Goal: Communication & Community: Answer question/provide support

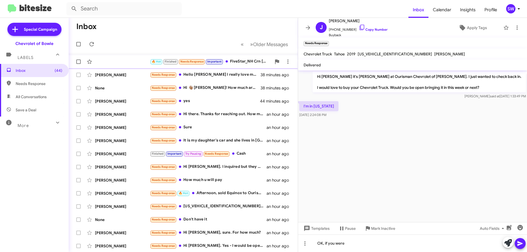
click at [209, 72] on div "Needs Response Hello Stephanie I really love my truck and I know it would be ha…" at bounding box center [205, 75] width 111 height 6
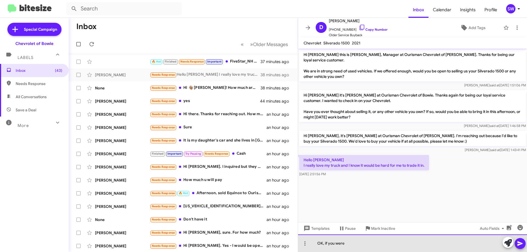
drag, startPoint x: 368, startPoint y: 249, endPoint x: 351, endPoint y: 248, distance: 17.3
click at [350, 248] on div "OK, if you were" at bounding box center [412, 244] width 229 height 18
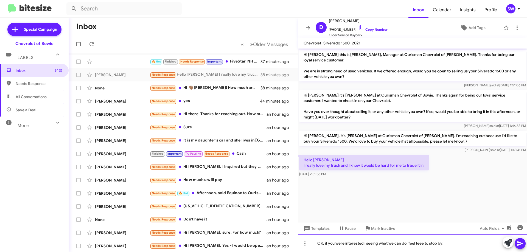
drag, startPoint x: 421, startPoint y: 242, endPoint x: 424, endPoint y: 247, distance: 5.9
click at [421, 243] on div "OK, if you were interested i seeing what we can do, feel feee to stop by!" at bounding box center [412, 244] width 229 height 18
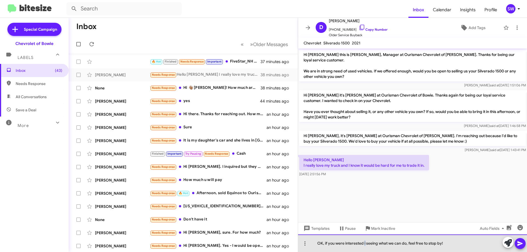
drag, startPoint x: 365, startPoint y: 242, endPoint x: 367, endPoint y: 246, distance: 3.9
click at [365, 242] on div "OK, if you were interested i seeing what we can do, feel free to stop by!" at bounding box center [412, 244] width 229 height 18
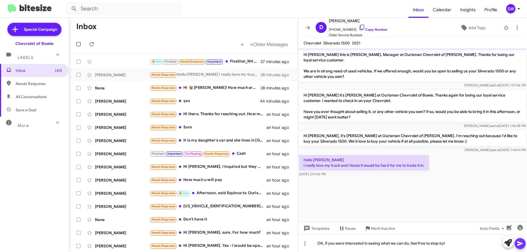
drag, startPoint x: 518, startPoint y: 243, endPoint x: 510, endPoint y: 240, distance: 8.7
click at [518, 242] on icon at bounding box center [519, 243] width 5 height 5
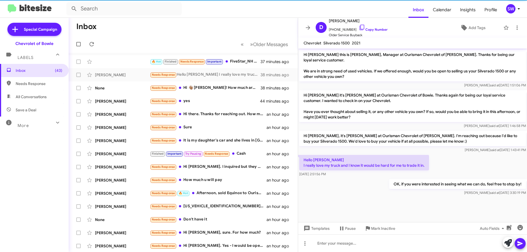
click at [407, 184] on p "OK, if you were interested in seeing what we can do, feel free to stop by!" at bounding box center [457, 184] width 137 height 10
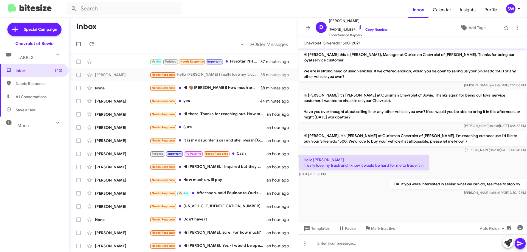
click at [406, 184] on p "OK, if you were interested in seeing what we can do, feel free to stop by!" at bounding box center [457, 184] width 137 height 10
click at [407, 184] on p "OK, if you were interested in seeing what we can do, feel free to stop by!" at bounding box center [457, 184] width 137 height 10
click at [407, 183] on p "OK, if you were interested in seeing what we can do, feel free to stop by!" at bounding box center [457, 184] width 137 height 10
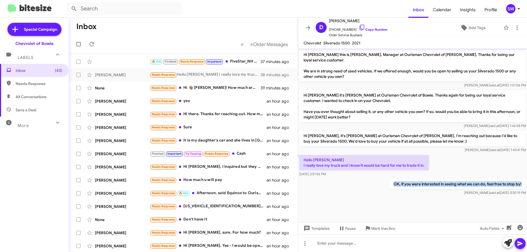
copy p "OK, if you were interested in seeing what we can do, feel free to stop by!"
drag, startPoint x: 374, startPoint y: 226, endPoint x: 377, endPoint y: 221, distance: 5.0
click at [375, 225] on span "Mark Inactive" at bounding box center [383, 229] width 24 height 10
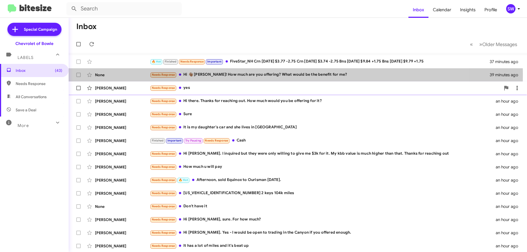
drag, startPoint x: 217, startPoint y: 75, endPoint x: 289, endPoint y: 85, distance: 72.4
click at [218, 75] on div "Needs Response Hi 👋🏾 Stephanie! How much are you offering? What would be the be…" at bounding box center [320, 75] width 340 height 6
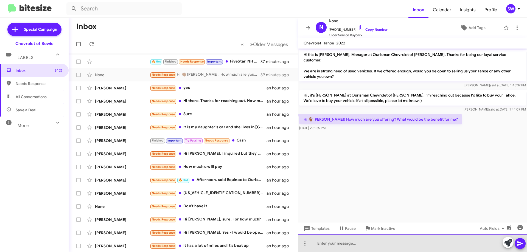
click at [347, 242] on div at bounding box center [412, 244] width 229 height 18
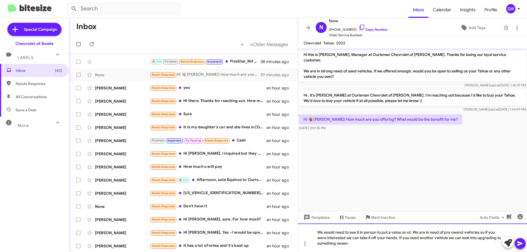
drag, startPoint x: 408, startPoint y: 230, endPoint x: 409, endPoint y: 233, distance: 3.4
click at [408, 231] on div "We would need to see it in person to put a value on ut. We are in need of pre o…" at bounding box center [412, 238] width 229 height 29
drag, startPoint x: 410, startPoint y: 234, endPoint x: 414, endPoint y: 239, distance: 6.3
click at [410, 234] on div "We would need to see it in person to put a value on ut. We are in need of pre o…" at bounding box center [412, 238] width 229 height 29
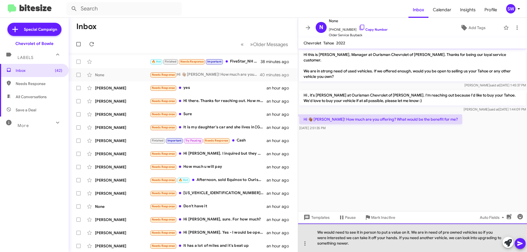
drag, startPoint x: 362, startPoint y: 244, endPoint x: 428, endPoint y: 245, distance: 66.7
click at [362, 245] on div "We would need to see it in person to put a value on it. We are in need of pre o…" at bounding box center [412, 238] width 229 height 29
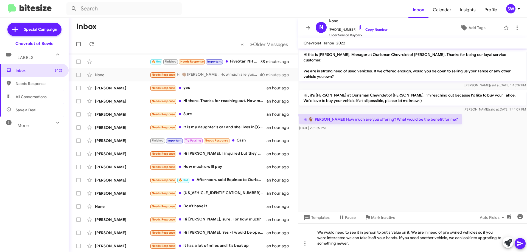
click at [521, 245] on icon at bounding box center [520, 243] width 7 height 7
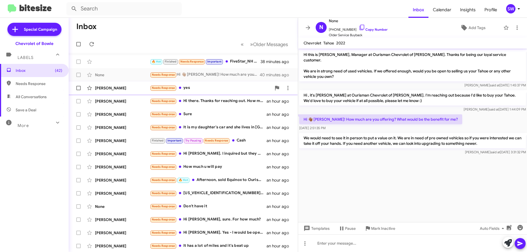
drag, startPoint x: 196, startPoint y: 89, endPoint x: 207, endPoint y: 89, distance: 11.3
click at [196, 89] on div "Needs Response yes" at bounding box center [211, 88] width 122 height 6
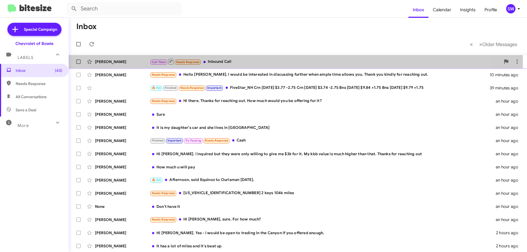
drag, startPoint x: 228, startPoint y: 61, endPoint x: 242, endPoint y: 63, distance: 13.8
click at [229, 61] on div "Call Them Needs Response Inbound Call" at bounding box center [325, 61] width 351 height 7
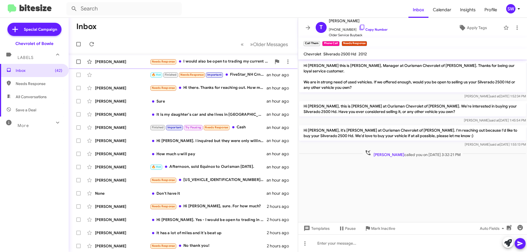
drag, startPoint x: 216, startPoint y: 61, endPoint x: 360, endPoint y: 81, distance: 145.7
click at [216, 62] on div "Needs Response I would also be open to trading my current 2024 Equinox." at bounding box center [211, 61] width 122 height 6
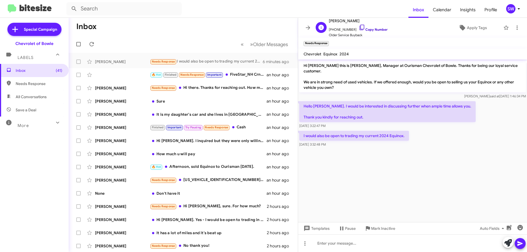
click at [359, 26] on icon at bounding box center [362, 27] width 7 height 7
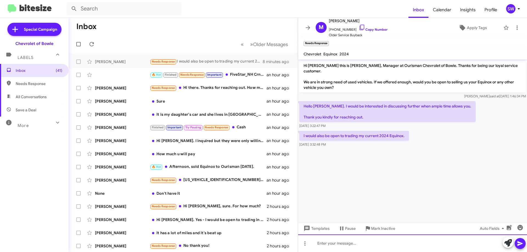
click at [361, 240] on div at bounding box center [412, 244] width 229 height 18
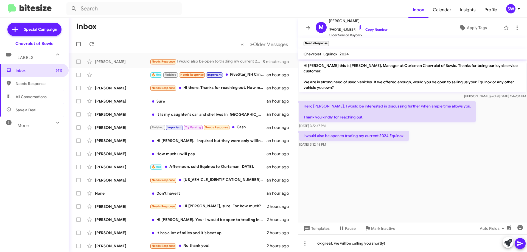
click at [518, 244] on icon at bounding box center [519, 243] width 5 height 5
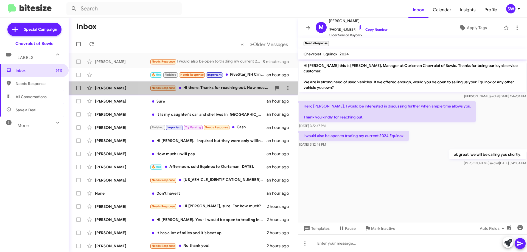
drag, startPoint x: 214, startPoint y: 88, endPoint x: 221, endPoint y: 90, distance: 7.8
click at [214, 88] on div "Needs Response Hi there. Thanks for reaching out. How much would you be offerin…" at bounding box center [211, 88] width 122 height 6
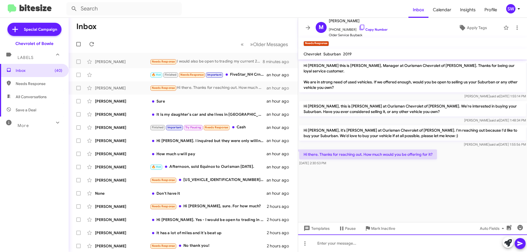
click at [365, 248] on div at bounding box center [412, 244] width 229 height 18
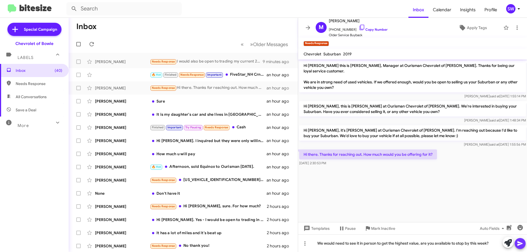
click at [516, 241] on button at bounding box center [520, 243] width 11 height 11
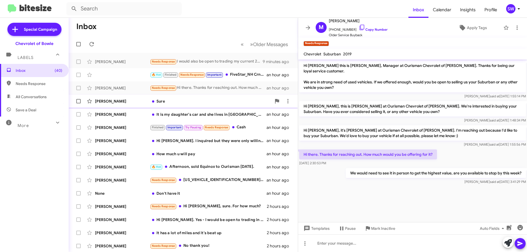
click at [179, 104] on div "Sure" at bounding box center [211, 101] width 122 height 5
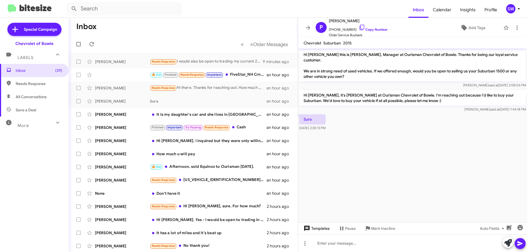
click at [310, 229] on span "Templates" at bounding box center [315, 229] width 27 height 10
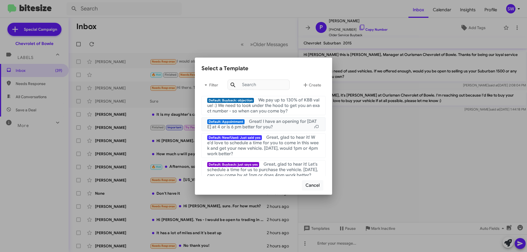
click at [270, 123] on span "Great! I have an opening for [DATE] at 4 or is 6 pm better for you?" at bounding box center [261, 124] width 109 height 11
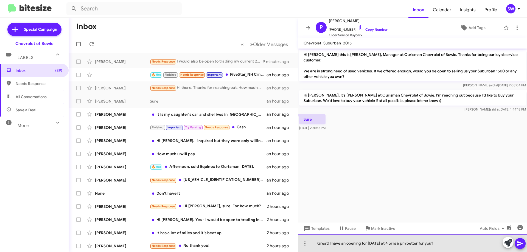
click at [384, 244] on div "Great! I have an opening for [DATE] at 4 or is 6 pm better for you?" at bounding box center [412, 244] width 229 height 18
drag, startPoint x: 398, startPoint y: 246, endPoint x: 395, endPoint y: 244, distance: 3.3
click at [395, 244] on div "Great! I have an opening for [DATE] at 6 or is 6 pm better for you?" at bounding box center [412, 244] width 229 height 18
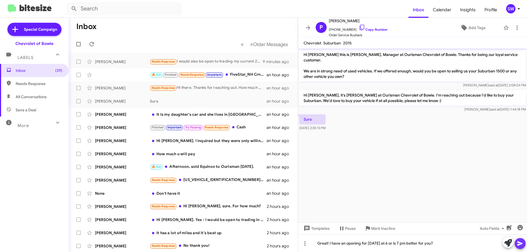
click at [518, 244] on icon at bounding box center [520, 243] width 7 height 7
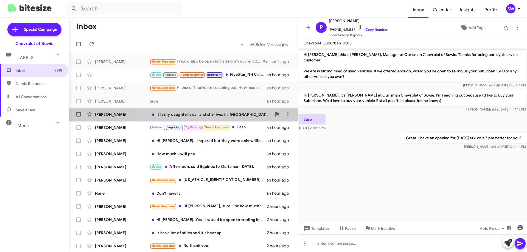
drag, startPoint x: 198, startPoint y: 115, endPoint x: 215, endPoint y: 116, distance: 16.8
click at [199, 116] on div "It is my daughter's car and she lives in [GEOGRAPHIC_DATA]" at bounding box center [211, 114] width 122 height 5
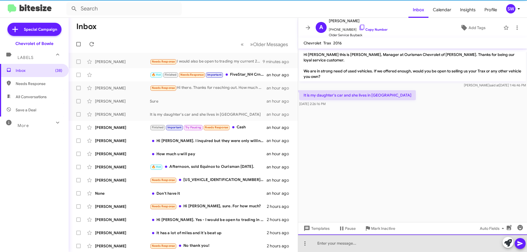
drag, startPoint x: 344, startPoint y: 240, endPoint x: 339, endPoint y: 239, distance: 4.9
click at [343, 239] on div at bounding box center [412, 244] width 229 height 18
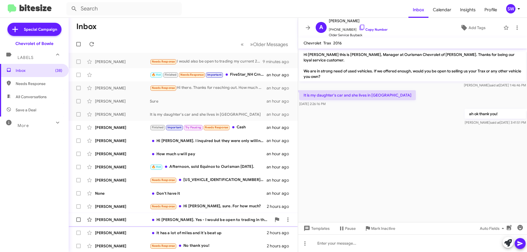
drag, startPoint x: 380, startPoint y: 229, endPoint x: 380, endPoint y: 224, distance: 4.5
click at [379, 228] on span "Mark Inactive" at bounding box center [383, 229] width 24 height 10
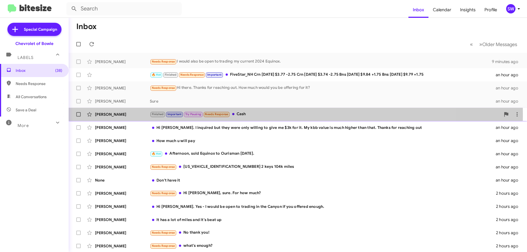
drag, startPoint x: 245, startPoint y: 115, endPoint x: 260, endPoint y: 115, distance: 15.1
click at [246, 115] on div "Finished Important Try Pausing Needs Response Cash" at bounding box center [325, 114] width 351 height 6
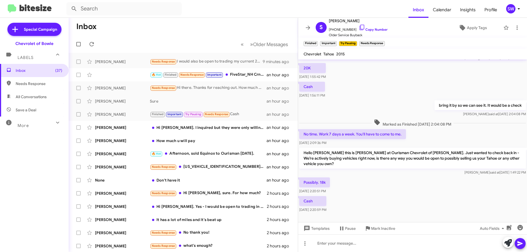
scroll to position [42, 0]
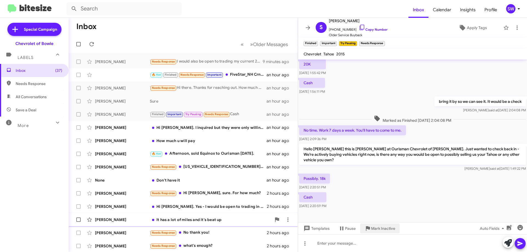
drag, startPoint x: 377, startPoint y: 229, endPoint x: 378, endPoint y: 216, distance: 12.9
click at [377, 228] on span "Mark Inactive" at bounding box center [383, 229] width 24 height 10
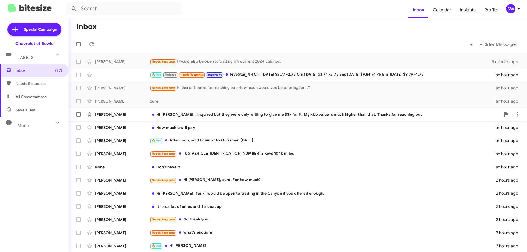
click at [236, 119] on div "[PERSON_NAME] Hi [PERSON_NAME]. I inquired but they were only willing to give m…" at bounding box center [298, 114] width 450 height 11
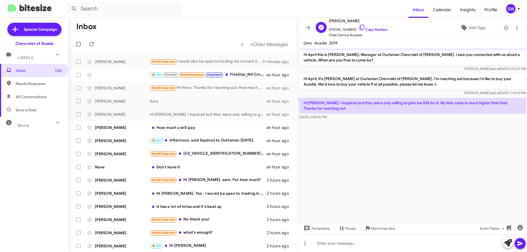
drag, startPoint x: 355, startPoint y: 26, endPoint x: 369, endPoint y: 32, distance: 14.9
click at [359, 26] on icon at bounding box center [362, 27] width 7 height 7
click at [376, 228] on span "Mark Inactive" at bounding box center [383, 229] width 24 height 10
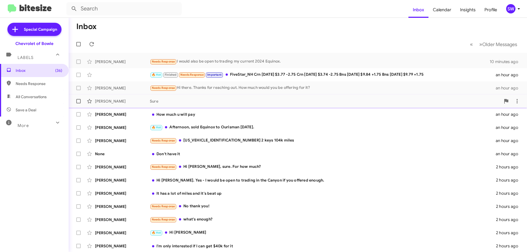
drag, startPoint x: 189, startPoint y: 101, endPoint x: 194, endPoint y: 106, distance: 7.2
click at [189, 101] on div "Sure" at bounding box center [325, 101] width 351 height 5
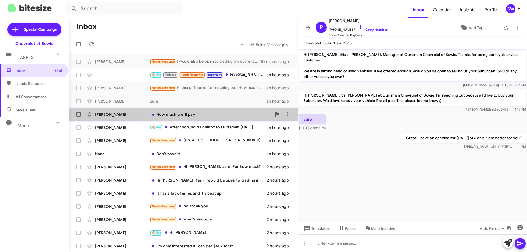
click at [197, 118] on div "[PERSON_NAME] How much u will pay an hour ago" at bounding box center [183, 114] width 220 height 11
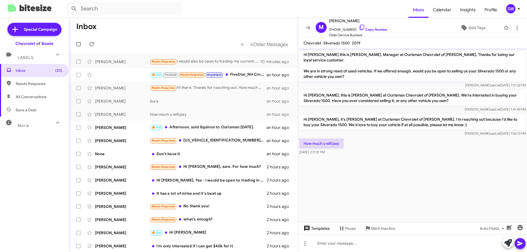
click at [318, 228] on span "Templates" at bounding box center [315, 229] width 27 height 10
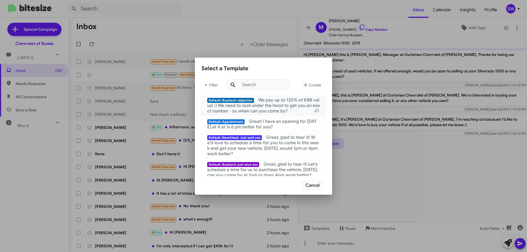
drag, startPoint x: 286, startPoint y: 105, endPoint x: 341, endPoint y: 118, distance: 56.2
click at [286, 105] on span "We pay up to 130% of KBB value! :) We need to look under the hood to get you an…" at bounding box center [263, 105] width 113 height 16
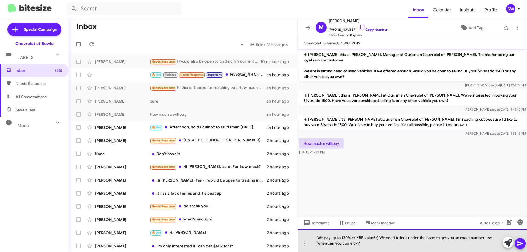
click at [379, 237] on div "We pay up to 130% of KBB value! :) We need to look under the hood to get you an…" at bounding box center [412, 240] width 229 height 23
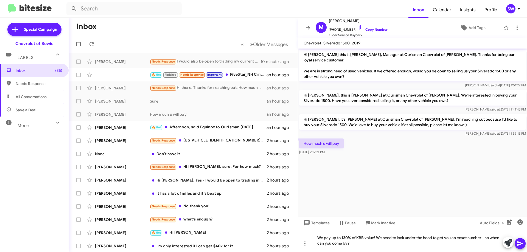
drag, startPoint x: 519, startPoint y: 242, endPoint x: 452, endPoint y: 233, distance: 67.8
click at [518, 242] on icon at bounding box center [519, 243] width 5 height 5
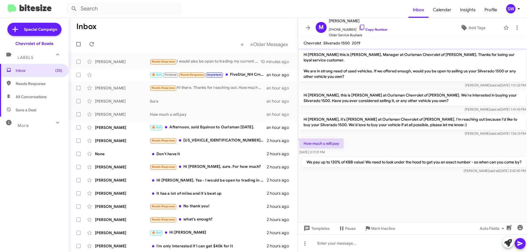
drag, startPoint x: 199, startPoint y: 125, endPoint x: 326, endPoint y: 136, distance: 127.2
click at [201, 125] on div "🔥 Hot Afternoon, sold Equinox to Ourisman [DATE]." at bounding box center [208, 127] width 117 height 6
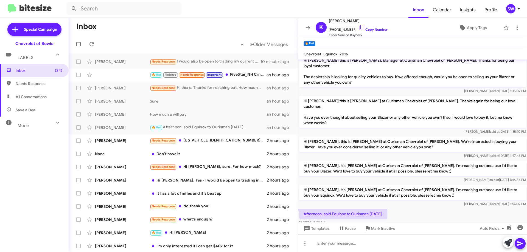
scroll to position [7, 0]
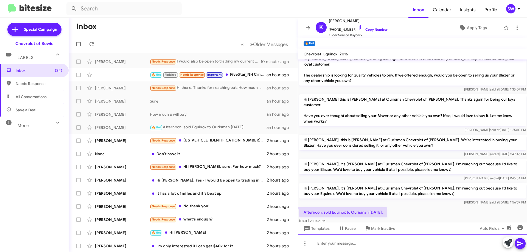
click at [351, 246] on div at bounding box center [412, 244] width 229 height 18
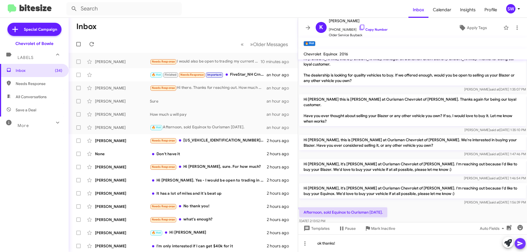
drag, startPoint x: 523, startPoint y: 246, endPoint x: 514, endPoint y: 242, distance: 9.7
click at [518, 244] on icon at bounding box center [520, 243] width 7 height 7
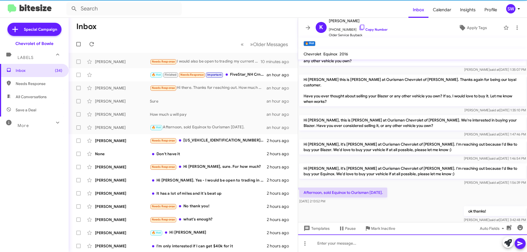
scroll to position [27, 0]
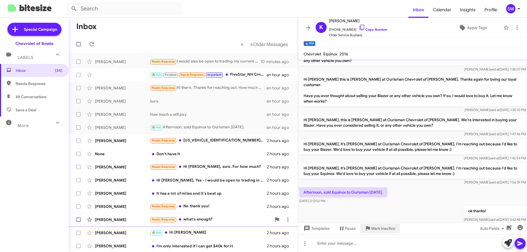
drag, startPoint x: 382, startPoint y: 226, endPoint x: 389, endPoint y: 222, distance: 8.3
click at [382, 226] on span "Mark Inactive" at bounding box center [383, 229] width 24 height 10
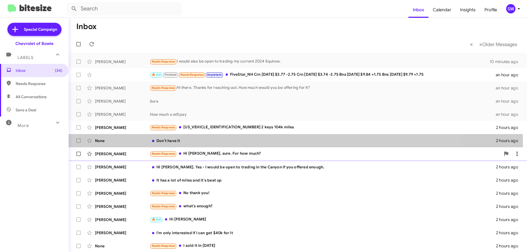
drag, startPoint x: 179, startPoint y: 141, endPoint x: 282, endPoint y: 150, distance: 103.3
click at [181, 140] on div "Don't have it" at bounding box center [323, 140] width 346 height 5
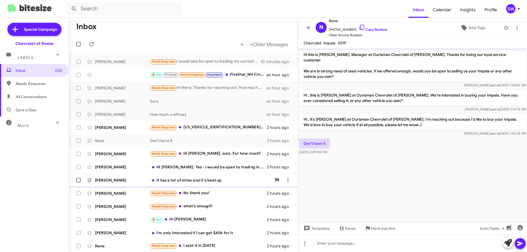
drag, startPoint x: 379, startPoint y: 228, endPoint x: 297, endPoint y: 179, distance: 95.3
click at [377, 227] on span "Mark Inactive" at bounding box center [383, 229] width 24 height 10
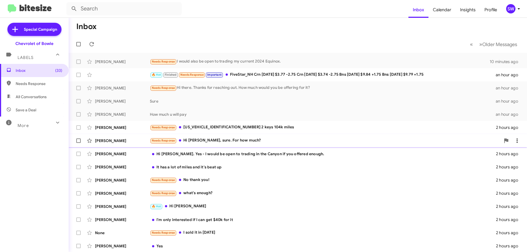
drag, startPoint x: 212, startPoint y: 140, endPoint x: 280, endPoint y: 142, distance: 68.6
click at [215, 140] on div "Needs Response Hi [PERSON_NAME], sure. For how much?" at bounding box center [325, 140] width 351 height 6
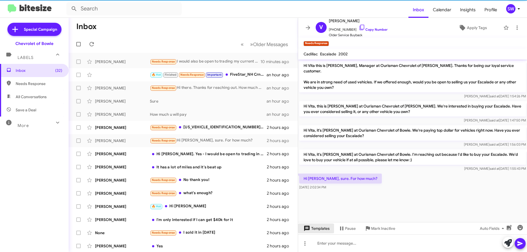
click at [314, 226] on span "Templates" at bounding box center [315, 229] width 27 height 10
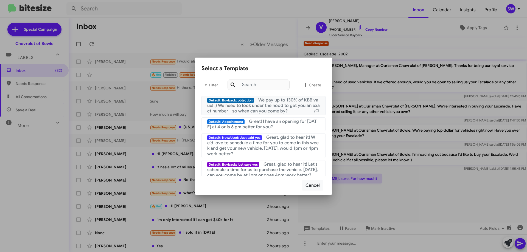
click at [272, 108] on span "We pay up to 130% of KBB value! :) We need to look under the hood to get you an…" at bounding box center [263, 105] width 113 height 16
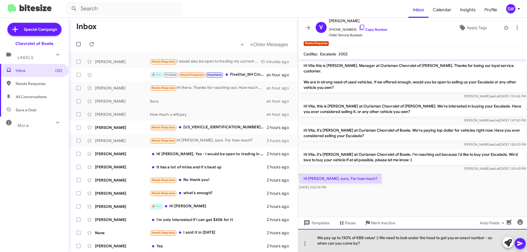
drag, startPoint x: 378, startPoint y: 238, endPoint x: 386, endPoint y: 242, distance: 8.3
click at [379, 238] on div "We pay up to 130% of KBB value! :) We need to look under the hood to get you an…" at bounding box center [412, 240] width 229 height 23
drag, startPoint x: 490, startPoint y: 234, endPoint x: 490, endPoint y: 236, distance: 2.8
click at [490, 235] on div "We pay up to 130% of KBB value! We need to look under the hood to get you an ex…" at bounding box center [412, 240] width 229 height 23
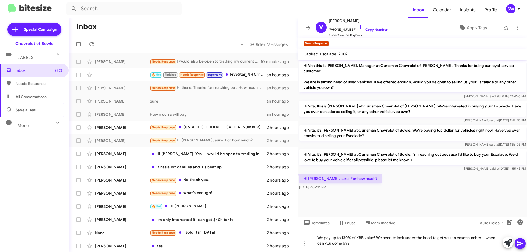
click at [515, 241] on div at bounding box center [513, 243] width 23 height 12
click at [518, 242] on button at bounding box center [520, 243] width 11 height 11
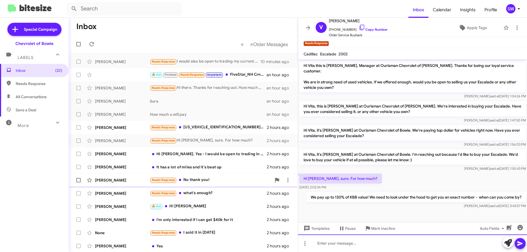
scroll to position [1, 0]
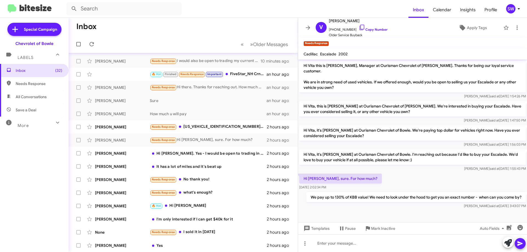
drag, startPoint x: 186, startPoint y: 153, endPoint x: 305, endPoint y: 153, distance: 118.3
click at [188, 153] on div "Hi [PERSON_NAME]. Yes - I would be open to trading in the Canyon if you offered…" at bounding box center [208, 153] width 117 height 5
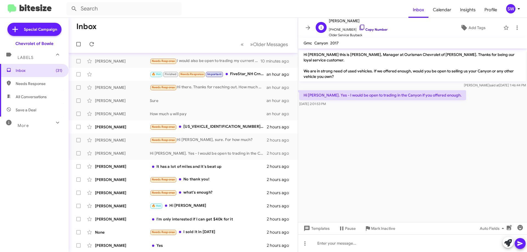
click at [359, 27] on icon at bounding box center [362, 27] width 7 height 7
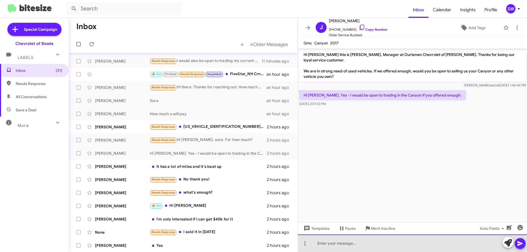
click at [368, 240] on div at bounding box center [412, 244] width 229 height 18
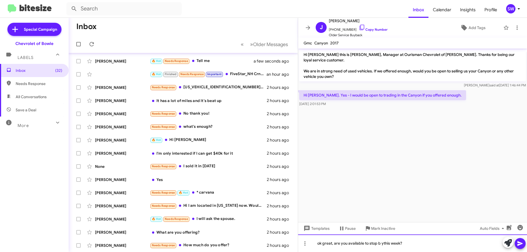
click at [382, 245] on div "ok great, are you available to stop b ythis week?" at bounding box center [412, 244] width 229 height 18
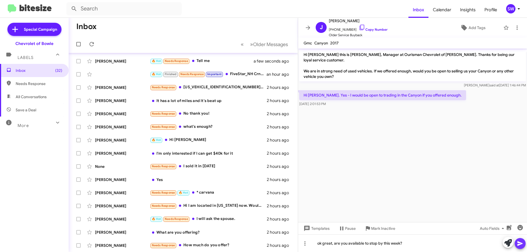
drag, startPoint x: 519, startPoint y: 247, endPoint x: 440, endPoint y: 215, distance: 85.2
click at [517, 244] on span at bounding box center [520, 243] width 7 height 11
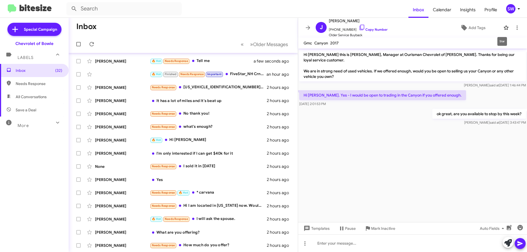
click at [503, 27] on icon at bounding box center [506, 27] width 7 height 7
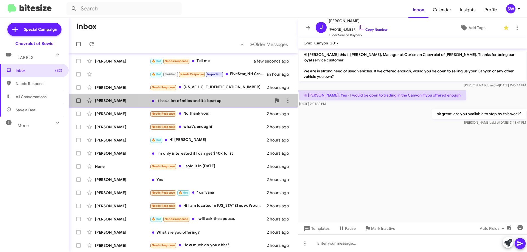
drag, startPoint x: 192, startPoint y: 102, endPoint x: 196, endPoint y: 102, distance: 4.4
click at [193, 102] on div "It has a lot of miles and it's beat up" at bounding box center [211, 100] width 122 height 5
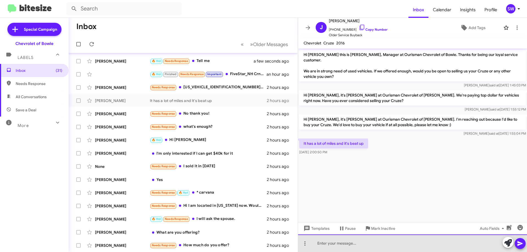
drag, startPoint x: 346, startPoint y: 242, endPoint x: 333, endPoint y: 240, distance: 13.9
click at [345, 241] on div at bounding box center [412, 244] width 229 height 18
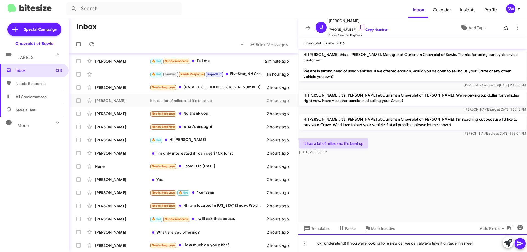
drag, startPoint x: 455, startPoint y: 244, endPoint x: 452, endPoint y: 244, distance: 2.8
click at [442, 245] on div "ok I understand! If you were looking for a new car we can always take it on ted…" at bounding box center [412, 244] width 229 height 18
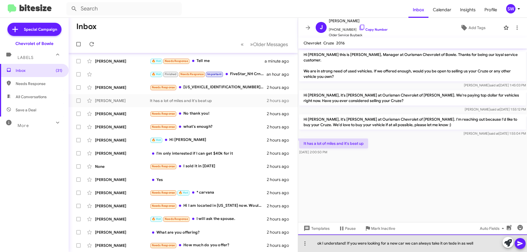
drag, startPoint x: 457, startPoint y: 244, endPoint x: 480, endPoint y: 246, distance: 23.8
click at [451, 244] on div "ok I understand! If you were looking for a new car we can always take it on ted…" at bounding box center [412, 244] width 229 height 18
click at [482, 243] on div "ok I understand! If you were looking for a new car we can always take it on tra…" at bounding box center [412, 244] width 229 height 18
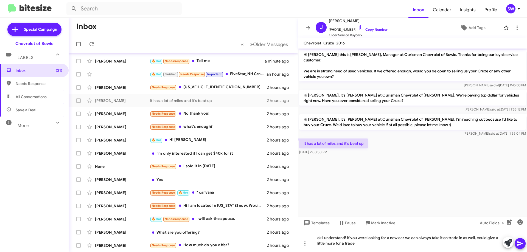
click at [518, 243] on icon at bounding box center [519, 243] width 5 height 5
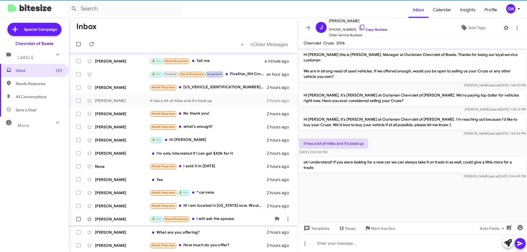
click at [377, 228] on span "Mark Inactive" at bounding box center [383, 229] width 24 height 10
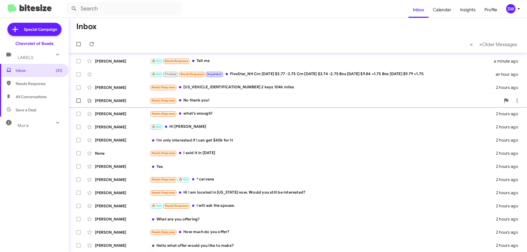
click at [193, 99] on div "Needs Response No thank you!" at bounding box center [325, 100] width 351 height 6
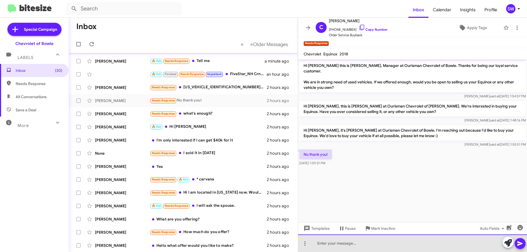
click at [349, 241] on div at bounding box center [412, 244] width 229 height 18
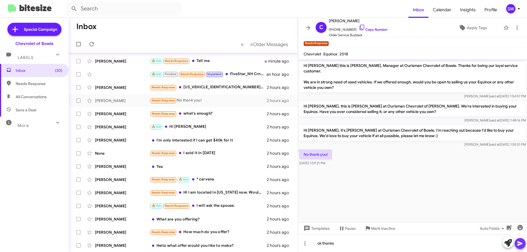
click at [518, 242] on icon at bounding box center [519, 243] width 5 height 5
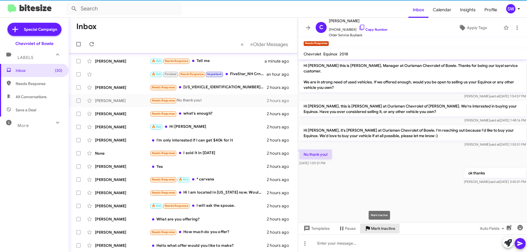
click at [377, 228] on span "Mark Inactive" at bounding box center [383, 229] width 24 height 10
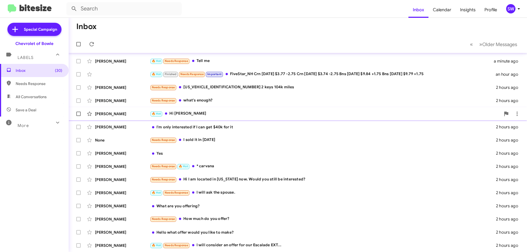
drag, startPoint x: 187, startPoint y: 116, endPoint x: 209, endPoint y: 116, distance: 21.1
click at [188, 116] on div "🔥 Hot Hi [PERSON_NAME]" at bounding box center [325, 114] width 351 height 6
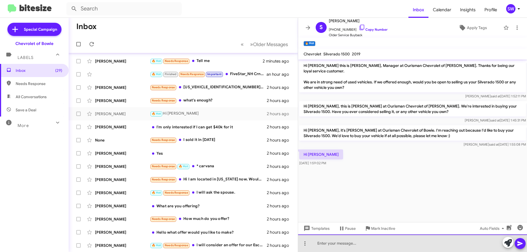
click at [353, 243] on div at bounding box center [412, 244] width 229 height 18
drag, startPoint x: 372, startPoint y: 247, endPoint x: 373, endPoint y: 252, distance: 5.2
click at [372, 247] on div "hello, do you have time to sto pby?" at bounding box center [412, 244] width 229 height 18
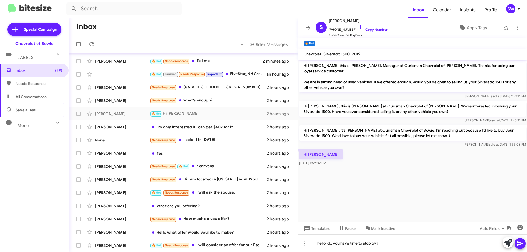
drag, startPoint x: 518, startPoint y: 244, endPoint x: 434, endPoint y: 216, distance: 88.3
click at [518, 244] on icon at bounding box center [519, 243] width 5 height 5
drag, startPoint x: 195, startPoint y: 128, endPoint x: 250, endPoint y: 128, distance: 55.2
click at [195, 128] on div "I'm only interested if I can get $40k for it" at bounding box center [211, 126] width 122 height 5
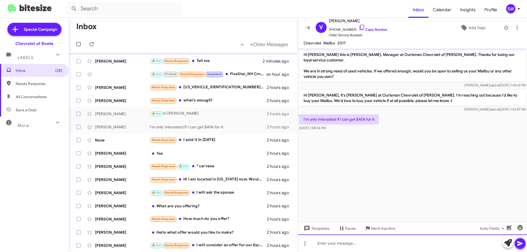
drag, startPoint x: 350, startPoint y: 247, endPoint x: 347, endPoint y: 246, distance: 3.5
click at [350, 246] on div at bounding box center [412, 244] width 229 height 18
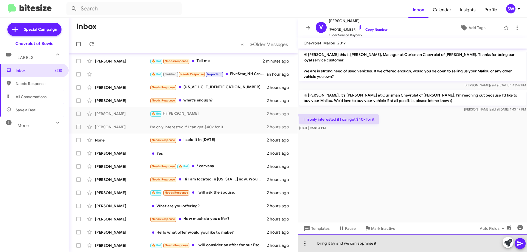
drag, startPoint x: 383, startPoint y: 243, endPoint x: 307, endPoint y: 240, distance: 76.9
click at [309, 241] on div "bring it by and we can appraise it" at bounding box center [412, 244] width 229 height 18
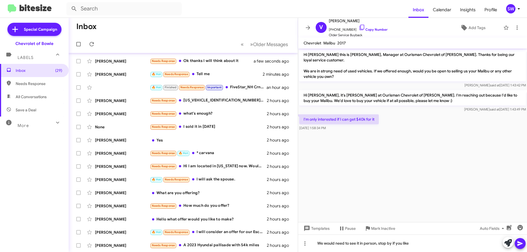
click at [523, 249] on span at bounding box center [520, 243] width 7 height 11
click at [377, 231] on span "Mark Inactive" at bounding box center [383, 229] width 24 height 10
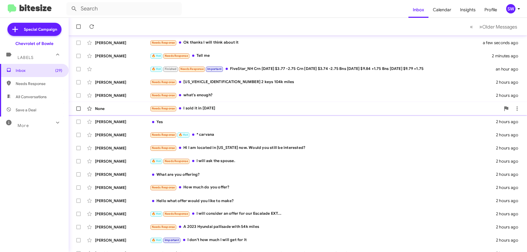
scroll to position [27, 0]
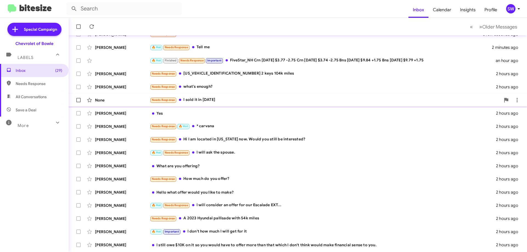
drag, startPoint x: 203, startPoint y: 99, endPoint x: 225, endPoint y: 97, distance: 21.8
click at [203, 99] on div "Needs Response I sold it in [DATE]" at bounding box center [325, 100] width 351 height 6
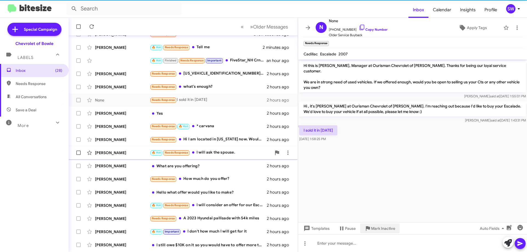
drag, startPoint x: 379, startPoint y: 228, endPoint x: 267, endPoint y: 159, distance: 132.1
click at [378, 227] on span "Mark Inactive" at bounding box center [383, 229] width 24 height 10
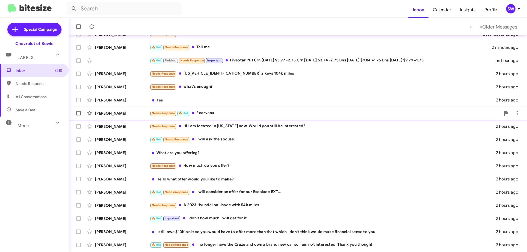
click at [203, 114] on div "Needs Response 🔥 Hot * carvana" at bounding box center [325, 113] width 351 height 6
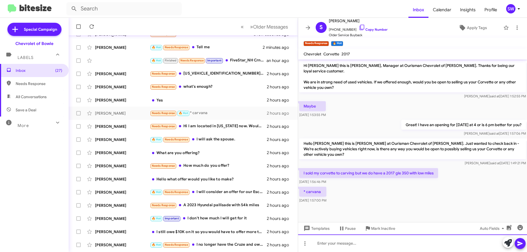
drag, startPoint x: 347, startPoint y: 247, endPoint x: 352, endPoint y: 234, distance: 14.1
click at [348, 245] on div at bounding box center [412, 244] width 229 height 18
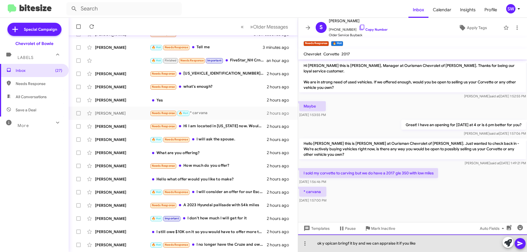
drag, startPoint x: 323, startPoint y: 243, endPoint x: 329, endPoint y: 249, distance: 8.2
click at [324, 245] on div "ok y opican bringf it by and we can appraise it if you like" at bounding box center [412, 244] width 229 height 18
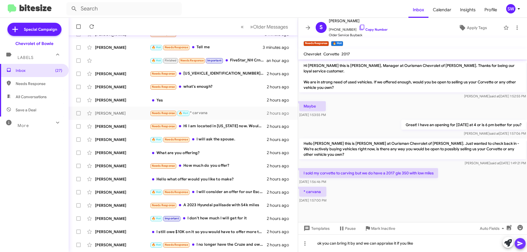
drag, startPoint x: 521, startPoint y: 243, endPoint x: 406, endPoint y: 223, distance: 116.1
click at [521, 243] on icon at bounding box center [519, 243] width 5 height 5
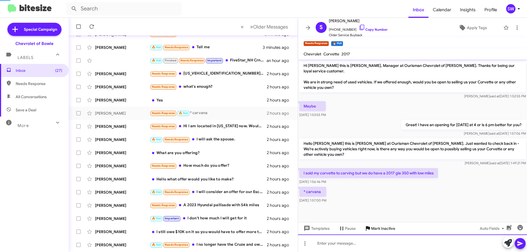
scroll to position [10, 0]
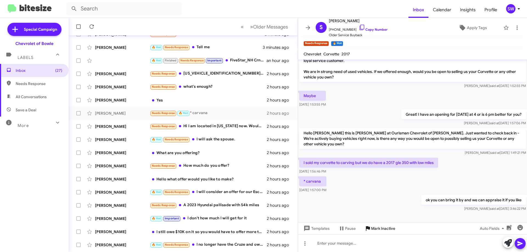
click at [384, 228] on span "Mark Inactive" at bounding box center [383, 229] width 24 height 10
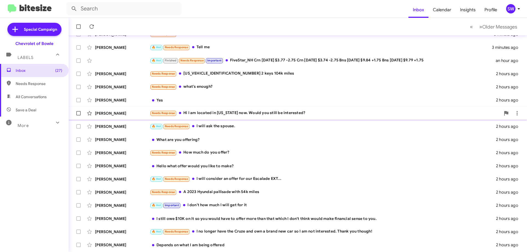
drag, startPoint x: 202, startPoint y: 114, endPoint x: 208, endPoint y: 114, distance: 6.3
click at [203, 113] on div "Needs Response Hi I am located in [US_STATE] now. Would you still be interested?" at bounding box center [325, 113] width 351 height 6
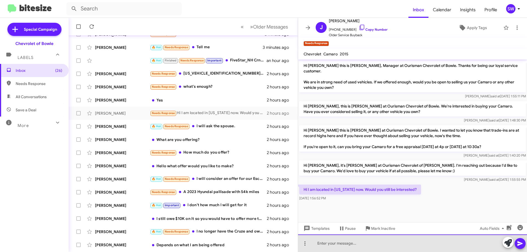
drag, startPoint x: 370, startPoint y: 242, endPoint x: 360, endPoint y: 241, distance: 10.5
click at [368, 242] on div at bounding box center [412, 244] width 229 height 18
drag, startPoint x: 366, startPoint y: 246, endPoint x: 311, endPoint y: 246, distance: 55.4
click at [311, 246] on div "unfirtualeyt we could not g" at bounding box center [412, 244] width 229 height 18
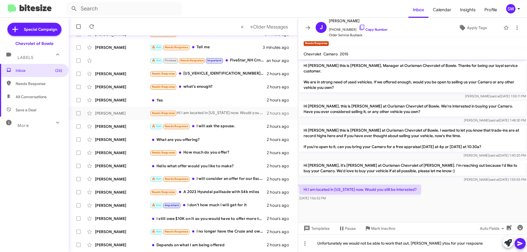
drag, startPoint x: 420, startPoint y: 244, endPoint x: 427, endPoint y: 117, distance: 127.5
click at [427, 117] on div "Hi [PERSON_NAME], this is [PERSON_NAME] at Ourisman Chevrolet of Bowie. We're i…" at bounding box center [412, 112] width 227 height 22
click at [521, 243] on icon at bounding box center [519, 243] width 5 height 5
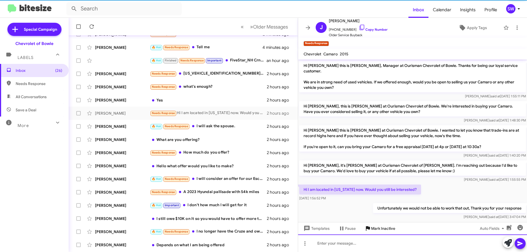
scroll to position [7, 0]
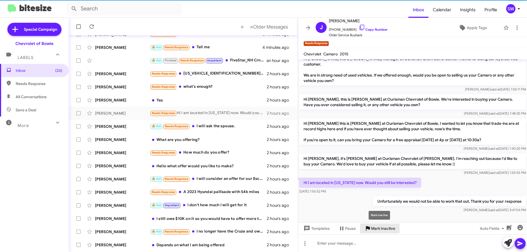
click at [373, 228] on span "Mark Inactive" at bounding box center [383, 229] width 24 height 10
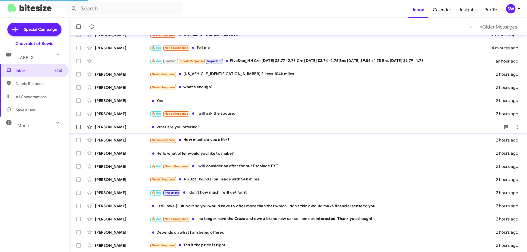
scroll to position [27, 0]
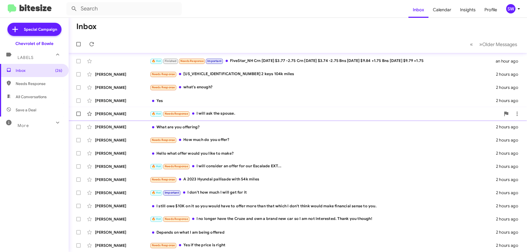
click at [208, 112] on div "🔥 Hot Needs Response I will ask the spouse." at bounding box center [325, 114] width 351 height 6
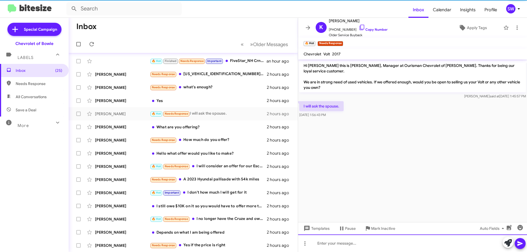
click at [334, 242] on div at bounding box center [412, 244] width 229 height 18
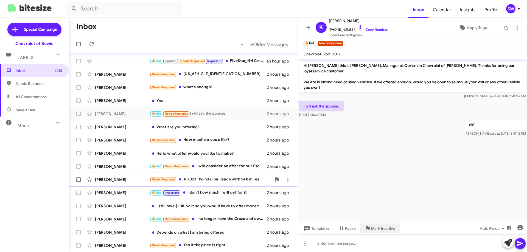
drag, startPoint x: 387, startPoint y: 229, endPoint x: 316, endPoint y: 185, distance: 83.8
click at [386, 229] on span "Mark Inactive" at bounding box center [383, 229] width 24 height 10
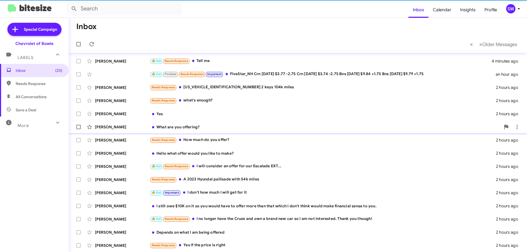
scroll to position [14, 0]
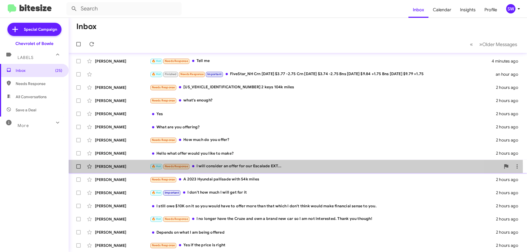
drag, startPoint x: 224, startPoint y: 167, endPoint x: 287, endPoint y: 163, distance: 62.2
click at [225, 167] on div "🔥 Hot Needs Response I will consider an offer for our Escalade EXT..." at bounding box center [325, 166] width 351 height 6
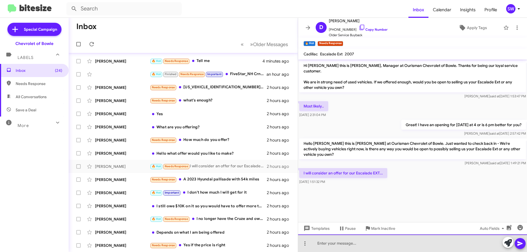
drag, startPoint x: 353, startPoint y: 243, endPoint x: 352, endPoint y: 239, distance: 4.7
click at [352, 243] on div at bounding box center [412, 244] width 229 height 18
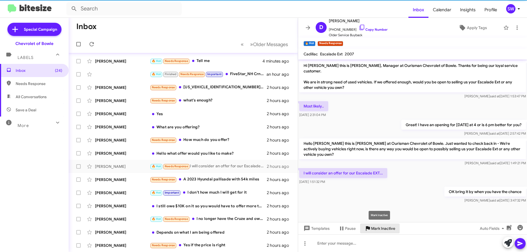
click at [378, 230] on span "Mark Inactive" at bounding box center [383, 229] width 24 height 10
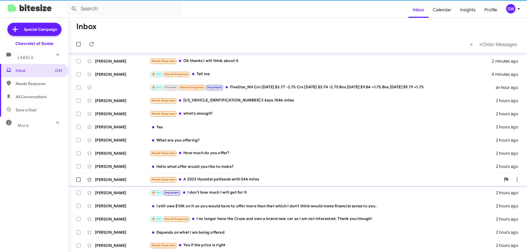
scroll to position [1, 0]
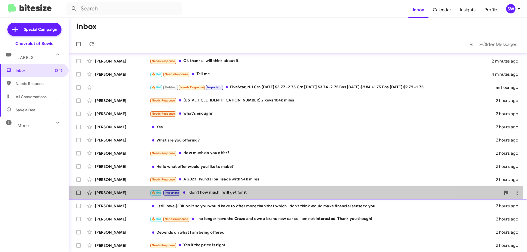
drag, startPoint x: 210, startPoint y: 193, endPoint x: 265, endPoint y: 194, distance: 54.6
click at [211, 193] on div "🔥 Hot Important I don't how much I will get for it" at bounding box center [325, 193] width 351 height 6
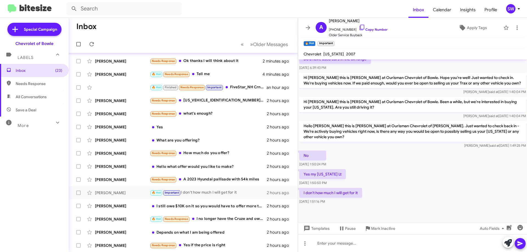
scroll to position [193, 0]
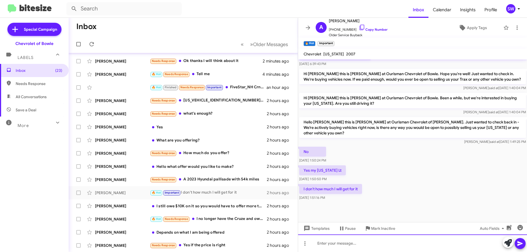
click at [361, 244] on div at bounding box center [412, 244] width 229 height 18
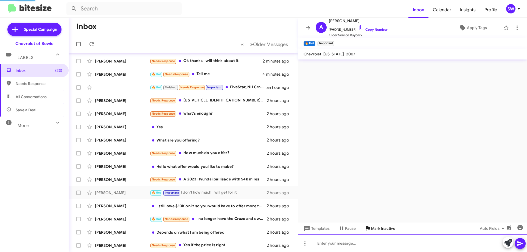
scroll to position [0, 0]
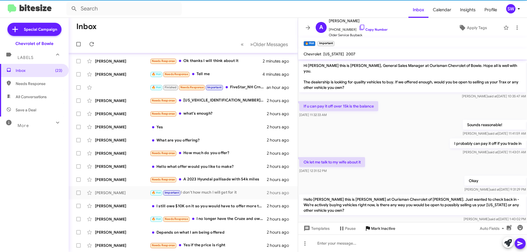
click at [381, 231] on span "Mark Inactive" at bounding box center [383, 229] width 24 height 10
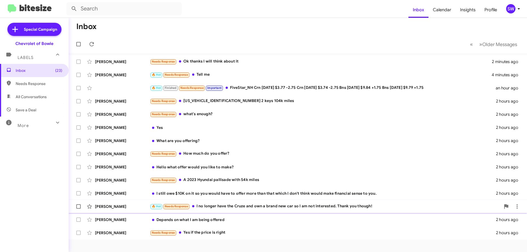
click at [236, 206] on div "🔥 Hot Needs Response I no longer have the Cruze and own a brand new car so I am…" at bounding box center [325, 206] width 351 height 6
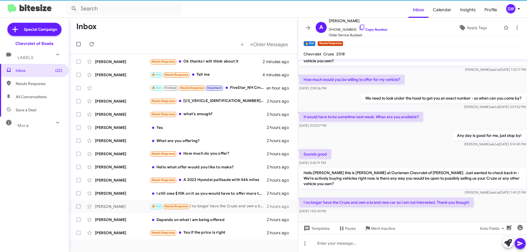
scroll to position [30, 0]
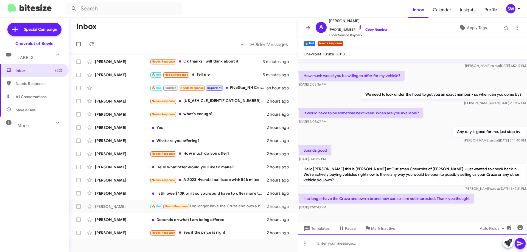
click at [350, 243] on div at bounding box center [412, 244] width 229 height 18
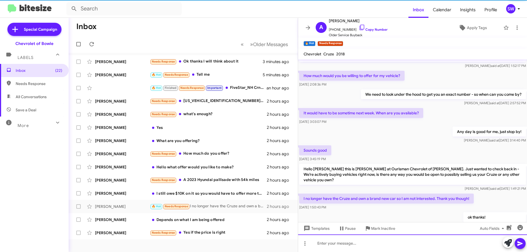
scroll to position [0, 0]
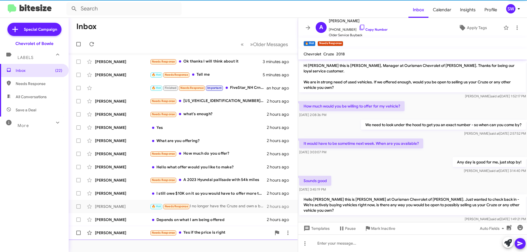
drag, startPoint x: 377, startPoint y: 231, endPoint x: 376, endPoint y: 228, distance: 2.8
click at [376, 230] on span "Mark Inactive" at bounding box center [383, 229] width 24 height 10
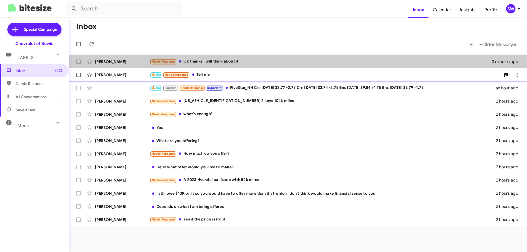
drag, startPoint x: 205, startPoint y: 62, endPoint x: 274, endPoint y: 77, distance: 70.8
click at [206, 62] on div "Needs Response Ok thanks I will think about it" at bounding box center [321, 61] width 342 height 6
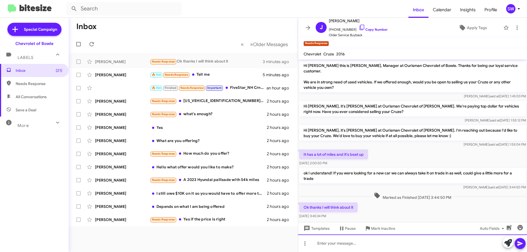
drag, startPoint x: 366, startPoint y: 242, endPoint x: 365, endPoint y: 236, distance: 6.8
click at [366, 241] on div at bounding box center [412, 244] width 229 height 18
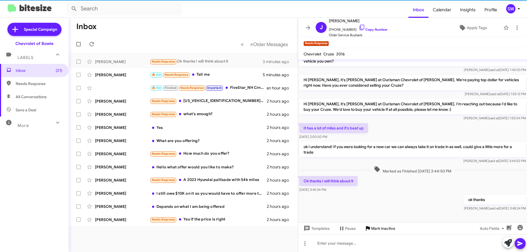
scroll to position [27, 0]
click at [378, 226] on span "Mark Inactive" at bounding box center [383, 229] width 24 height 10
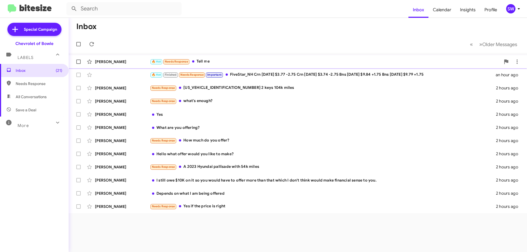
click at [214, 63] on div "🔥 Hot Needs Response Tell me" at bounding box center [325, 61] width 351 height 6
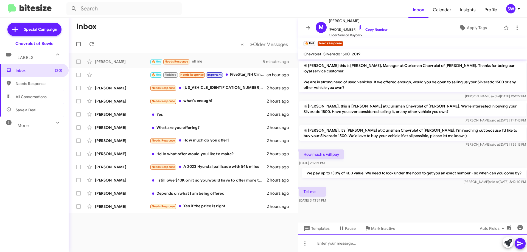
click at [350, 245] on div at bounding box center [412, 244] width 229 height 18
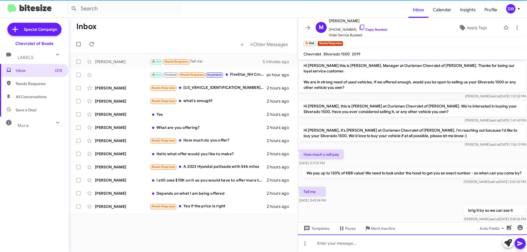
scroll to position [16, 0]
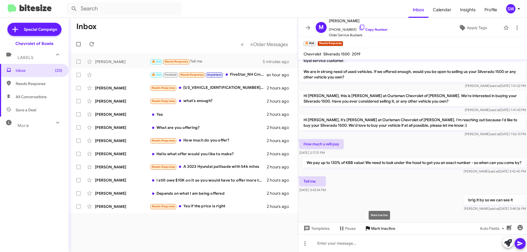
click at [373, 230] on span "Mark Inactive" at bounding box center [383, 229] width 24 height 10
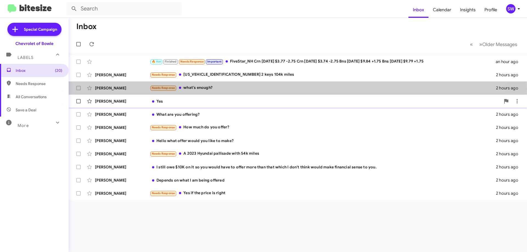
drag, startPoint x: 203, startPoint y: 88, endPoint x: 254, endPoint y: 101, distance: 52.6
click at [203, 89] on div "Needs Response what's enough?" at bounding box center [323, 88] width 346 height 6
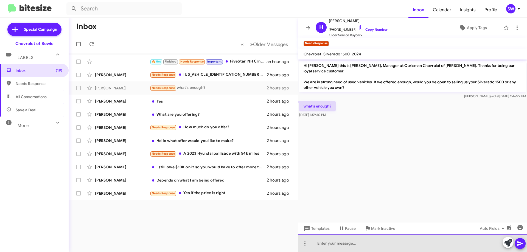
click at [348, 245] on div at bounding box center [412, 244] width 229 height 18
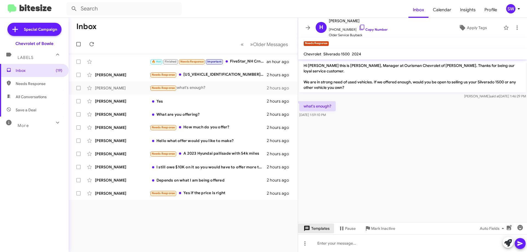
click at [319, 229] on span "Templates" at bounding box center [315, 229] width 27 height 10
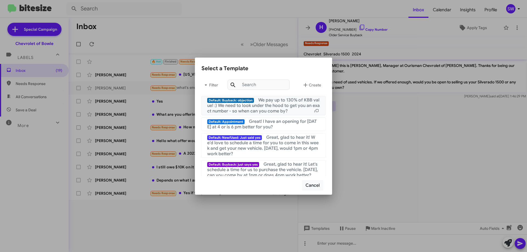
drag, startPoint x: 279, startPoint y: 105, endPoint x: 284, endPoint y: 109, distance: 6.2
click at [279, 106] on span "We pay up to 130% of KBB value! :) We need to look under the hood to get you an…" at bounding box center [263, 105] width 113 height 16
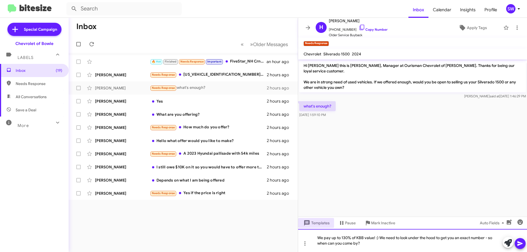
click at [379, 239] on div "We pay up to 130% of KBB value! :) We need to look under the hood to get you an…" at bounding box center [412, 240] width 229 height 23
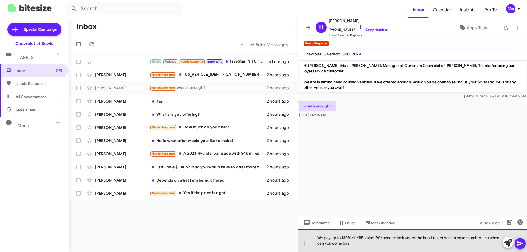
drag, startPoint x: 490, startPoint y: 238, endPoint x: 495, endPoint y: 249, distance: 12.0
click at [490, 238] on div "We pay up to 130% of KBB value. We need to look under the hood to get you an ex…" at bounding box center [412, 240] width 229 height 23
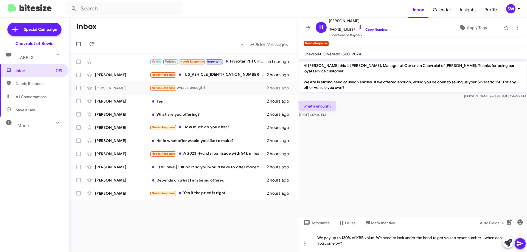
click at [518, 243] on icon at bounding box center [519, 243] width 5 height 5
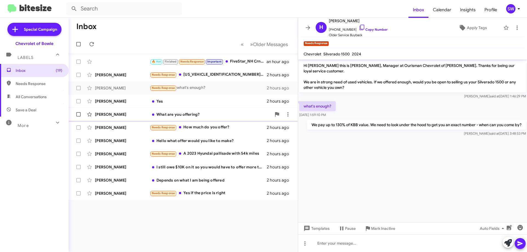
drag, startPoint x: 190, startPoint y: 115, endPoint x: 201, endPoint y: 116, distance: 10.8
click at [191, 115] on div "What are you offering?" at bounding box center [211, 114] width 122 height 5
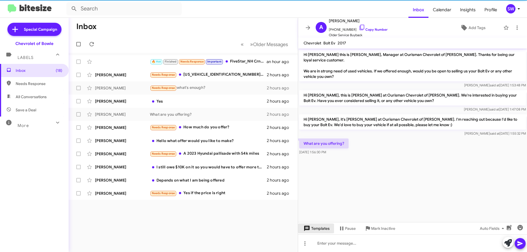
click at [313, 229] on span "Templates" at bounding box center [315, 229] width 27 height 10
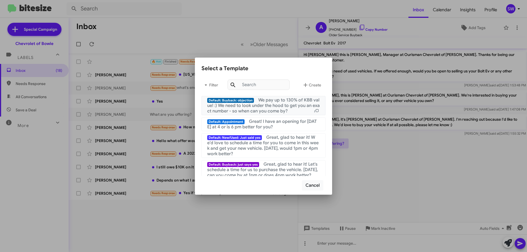
click at [270, 104] on span "We pay up to 130% of KBB value! :) We need to look under the hood to get you an…" at bounding box center [263, 105] width 113 height 16
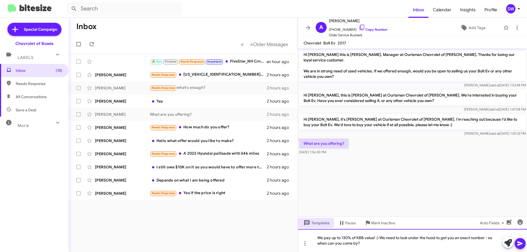
click at [379, 239] on div "We pay up to 130% of KBB value! :) We need to look under the hood to get you an…" at bounding box center [412, 240] width 229 height 23
drag, startPoint x: 491, startPoint y: 238, endPoint x: 490, endPoint y: 242, distance: 3.9
click at [490, 239] on div "We pay up to 130% of KBB value. We need to look under the hood to get you an ex…" at bounding box center [412, 240] width 229 height 23
drag, startPoint x: 517, startPoint y: 242, endPoint x: 431, endPoint y: 223, distance: 87.8
click at [516, 242] on button at bounding box center [520, 243] width 11 height 11
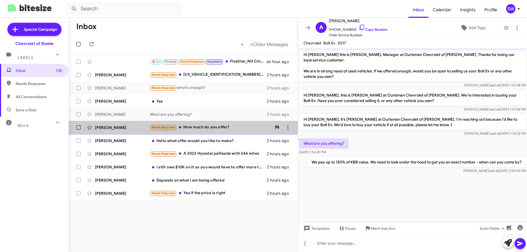
drag, startPoint x: 196, startPoint y: 128, endPoint x: 248, endPoint y: 133, distance: 52.2
click at [200, 128] on div "Needs Response How much do you offer?" at bounding box center [211, 127] width 122 height 6
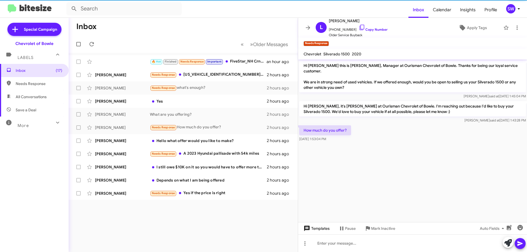
click at [309, 232] on span "Templates" at bounding box center [315, 229] width 27 height 10
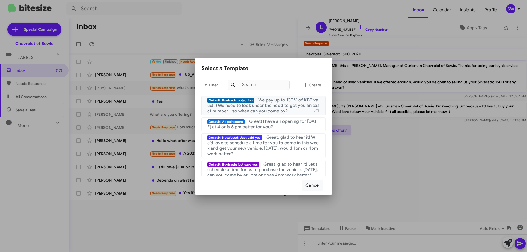
click at [252, 101] on span "Default: Buyback: objection" at bounding box center [230, 100] width 47 height 5
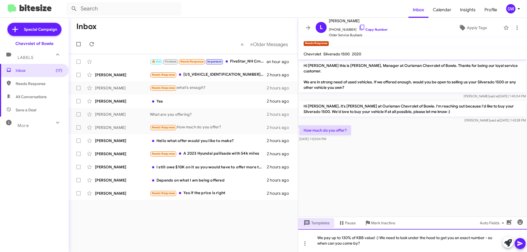
click at [379, 239] on div "We pay up to 130% of KBB value! :) We need to look under the hood to get you an…" at bounding box center [412, 240] width 229 height 23
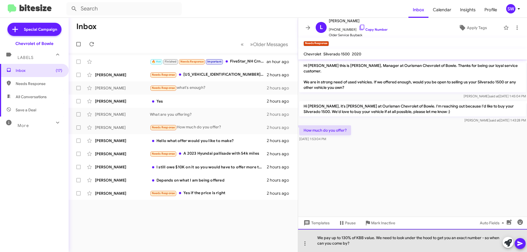
drag, startPoint x: 488, startPoint y: 238, endPoint x: 495, endPoint y: 246, distance: 10.4
click at [489, 238] on div "We pay up to 130% of KBB value. We need to look under the hood to get you an ex…" at bounding box center [412, 240] width 229 height 23
drag, startPoint x: 362, startPoint y: 243, endPoint x: 315, endPoint y: 234, distance: 47.6
click at [303, 233] on body "Inbox Calendar Insights Profile SW Special Campaign Chevrolet of Bowie Labels I…" at bounding box center [263, 126] width 527 height 252
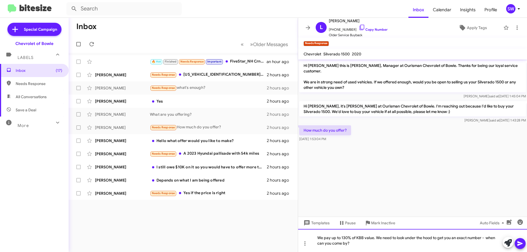
copy div "We pay up to 130% of KBB value. We need to look under the hood to get you an ex…"
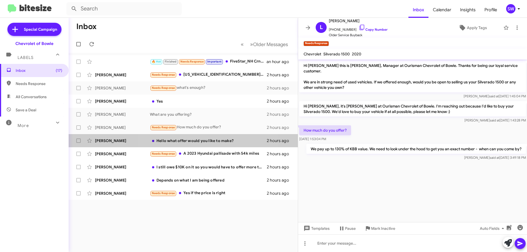
drag, startPoint x: 191, startPoint y: 141, endPoint x: 317, endPoint y: 139, distance: 126.0
click at [194, 140] on div "Hello what offer would you like to make?" at bounding box center [208, 140] width 117 height 5
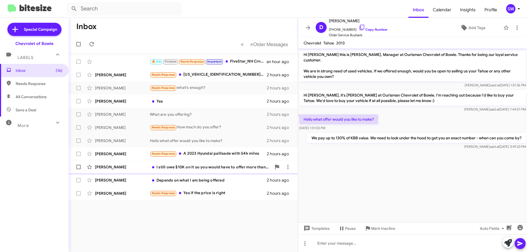
drag, startPoint x: 206, startPoint y: 167, endPoint x: 210, endPoint y: 168, distance: 4.3
click at [206, 167] on div "I still owe $10K on it so you would have to offer more than that which I don't …" at bounding box center [211, 166] width 122 height 5
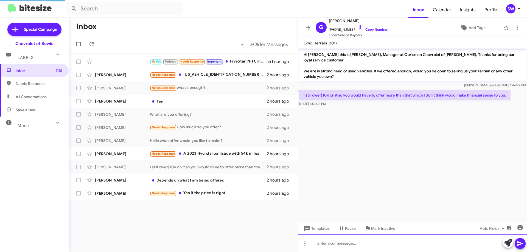
drag, startPoint x: 356, startPoint y: 238, endPoint x: 355, endPoint y: 235, distance: 3.7
click at [356, 238] on div at bounding box center [412, 244] width 229 height 18
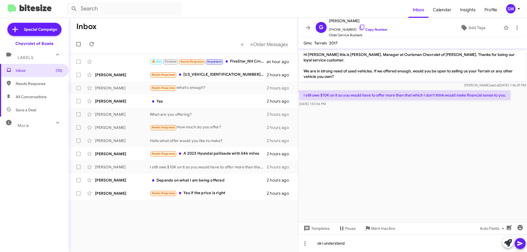
drag, startPoint x: 517, startPoint y: 246, endPoint x: 465, endPoint y: 218, distance: 58.4
click at [517, 245] on icon at bounding box center [520, 243] width 7 height 7
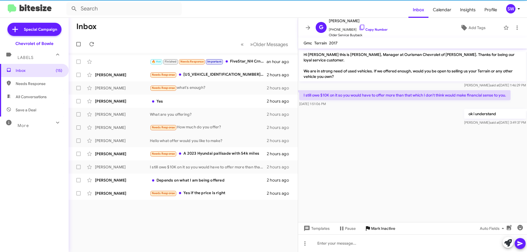
drag, startPoint x: 380, startPoint y: 225, endPoint x: 392, endPoint y: 228, distance: 11.7
click at [380, 225] on span "Mark Inactive" at bounding box center [383, 229] width 24 height 10
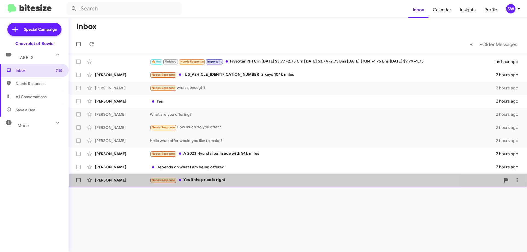
drag, startPoint x: 215, startPoint y: 178, endPoint x: 249, endPoint y: 183, distance: 34.4
click at [215, 178] on div "Needs Response Yes if the price is right" at bounding box center [325, 180] width 351 height 6
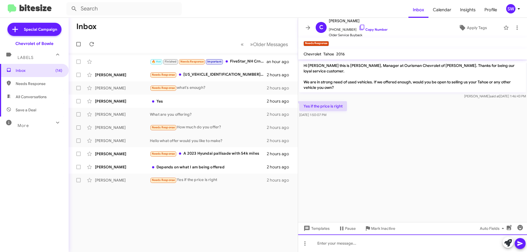
paste div
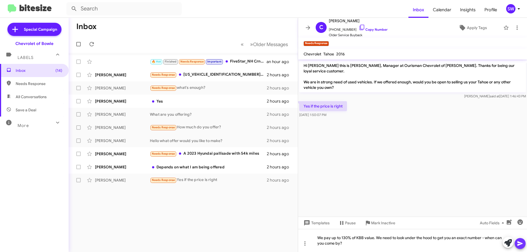
drag, startPoint x: 521, startPoint y: 246, endPoint x: 351, endPoint y: 194, distance: 177.4
click at [520, 245] on icon at bounding box center [520, 243] width 7 height 7
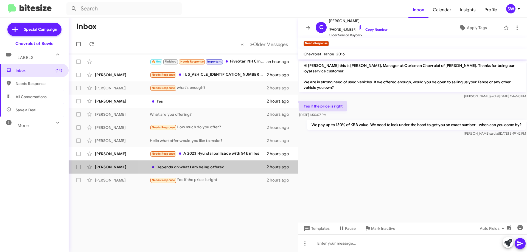
drag, startPoint x: 184, startPoint y: 164, endPoint x: 312, endPoint y: 168, distance: 127.9
click at [189, 164] on div "[PERSON_NAME] Depends on what I am being offered 2 hours ago" at bounding box center [183, 167] width 220 height 11
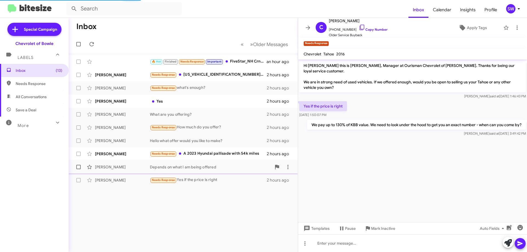
drag, startPoint x: 189, startPoint y: 169, endPoint x: 212, endPoint y: 168, distance: 23.3
click at [190, 168] on div "Depends on what I am being offered" at bounding box center [211, 166] width 122 height 5
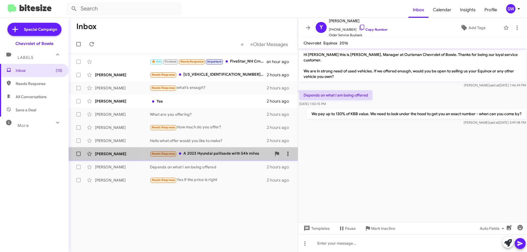
drag, startPoint x: 206, startPoint y: 156, endPoint x: 284, endPoint y: 155, distance: 77.7
click at [208, 155] on div "Needs Response A 2023 Hyundai pallisade with 54k miles" at bounding box center [211, 154] width 122 height 6
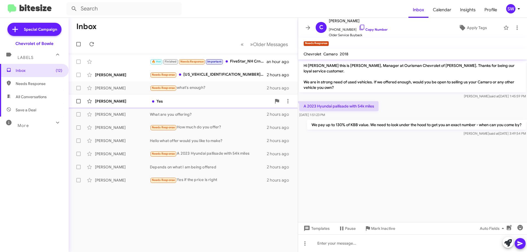
drag, startPoint x: 182, startPoint y: 100, endPoint x: 204, endPoint y: 105, distance: 23.2
click at [182, 100] on div "Yes" at bounding box center [211, 101] width 122 height 5
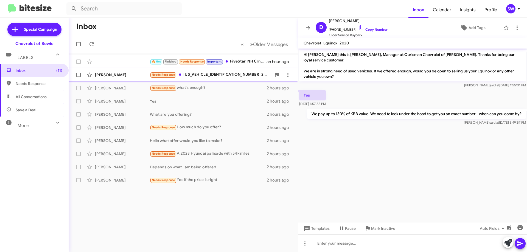
click at [214, 73] on div "Needs Response [US_VEHICLE_IDENTIFICATION_NUMBER] 2 keys 104k miles" at bounding box center [211, 75] width 122 height 6
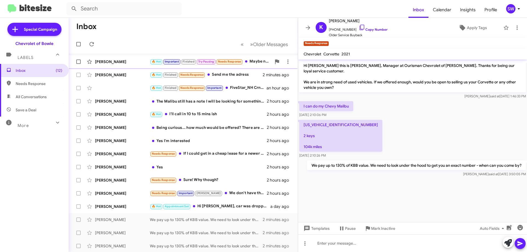
click at [252, 60] on div "🔥 Hot Important Finished Try Pausing Needs Response Maybe not this week but wil…" at bounding box center [211, 61] width 122 height 6
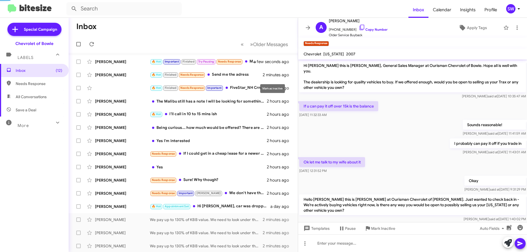
scroll to position [244, 0]
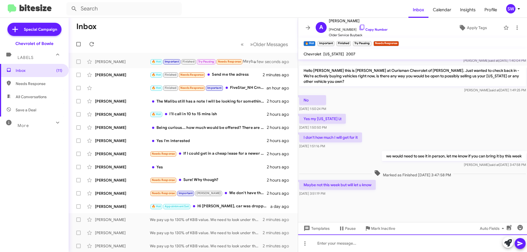
click at [334, 241] on div at bounding box center [412, 244] width 229 height 18
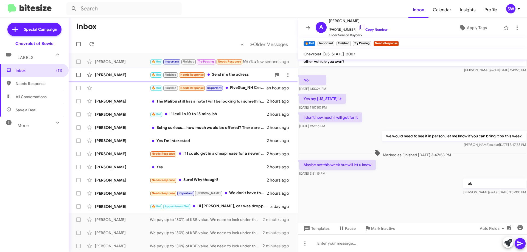
click at [233, 75] on div "🔥 Hot Finished Needs Response Send me the adress" at bounding box center [211, 75] width 122 height 6
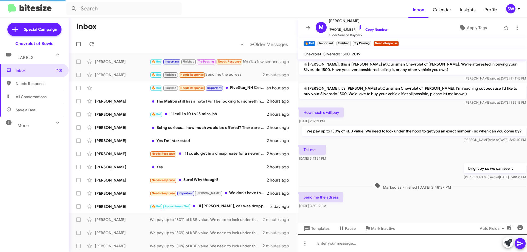
scroll to position [47, 0]
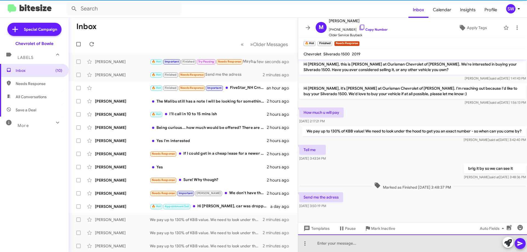
click at [352, 244] on div at bounding box center [412, 244] width 229 height 18
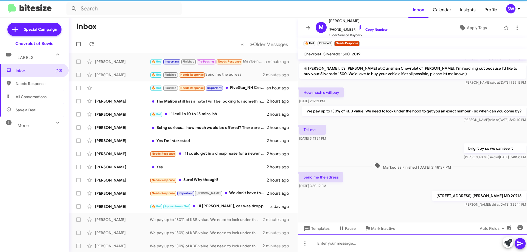
scroll to position [68, 0]
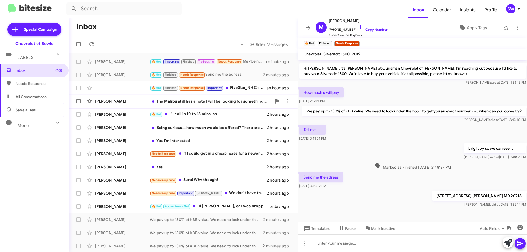
click at [179, 98] on div "[PERSON_NAME] The Malibu still has a note I will be looking for something short…" at bounding box center [183, 101] width 220 height 11
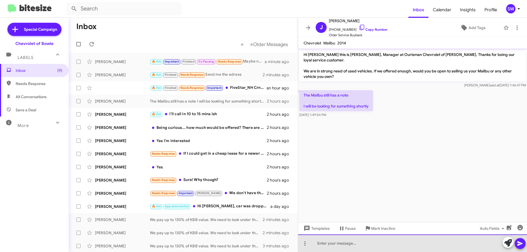
click at [338, 243] on div at bounding box center [412, 244] width 229 height 18
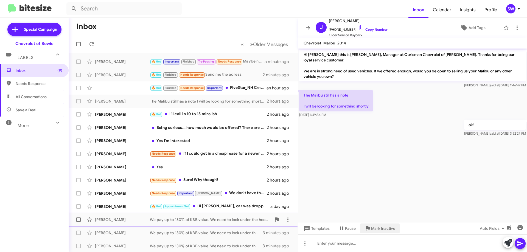
drag, startPoint x: 383, startPoint y: 228, endPoint x: 378, endPoint y: 218, distance: 11.1
click at [383, 228] on span "Mark Inactive" at bounding box center [383, 229] width 24 height 10
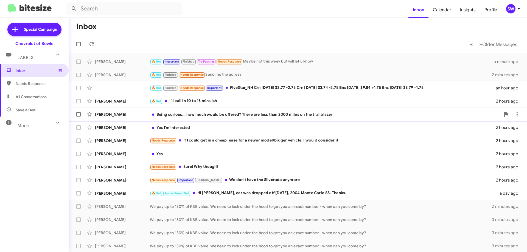
drag, startPoint x: 221, startPoint y: 119, endPoint x: 226, endPoint y: 119, distance: 4.7
click at [221, 119] on div "[PERSON_NAME] Being curious... how much would be offered? There are less than 2…" at bounding box center [298, 114] width 450 height 11
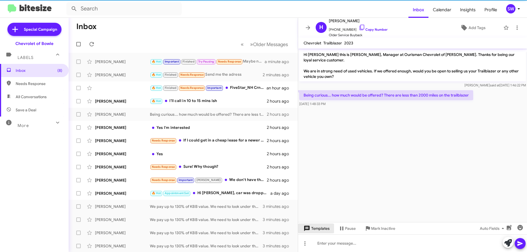
click at [316, 227] on span "Templates" at bounding box center [315, 229] width 27 height 10
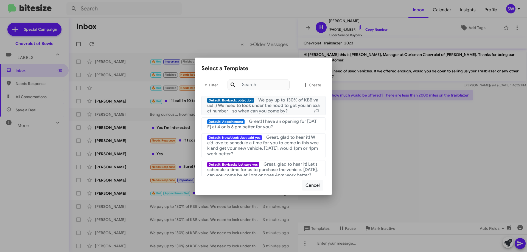
drag, startPoint x: 280, startPoint y: 106, endPoint x: 289, endPoint y: 114, distance: 11.7
click at [280, 107] on span "We pay up to 130% of KBB value! :) We need to look under the hood to get you an…" at bounding box center [263, 105] width 113 height 16
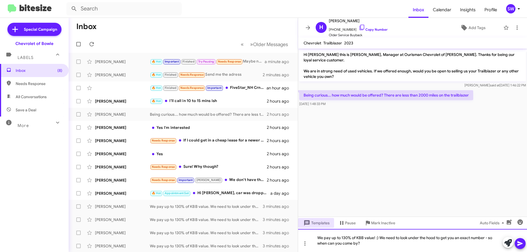
click at [379, 237] on div "We pay up to 130% of KBB value! :) We need to look under the hood to get you an…" at bounding box center [412, 240] width 229 height 23
drag, startPoint x: 490, startPoint y: 239, endPoint x: 493, endPoint y: 243, distance: 5.2
click at [490, 239] on div "We pay up to 130% of KBB value. We need to look under the hood to get you an ex…" at bounding box center [412, 240] width 229 height 23
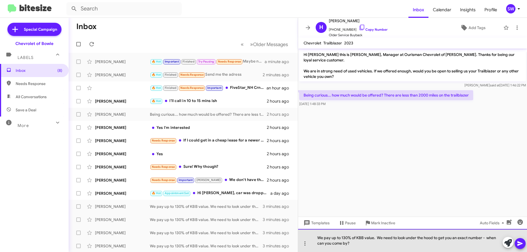
click at [366, 236] on div "We pay up to 130% of KBB value. We need to look under the hood to get you an ex…" at bounding box center [412, 240] width 229 height 23
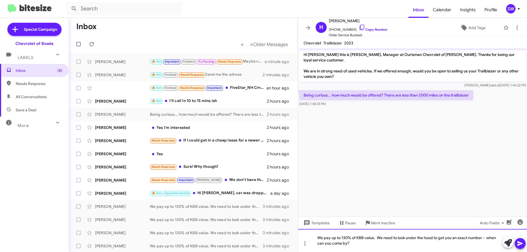
copy div "We pay up to 130% of KBB value. We need to look under the hood to get you an ex…"
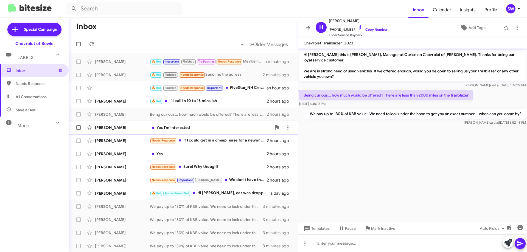
click at [182, 127] on div "Yes I'm interested" at bounding box center [211, 127] width 122 height 5
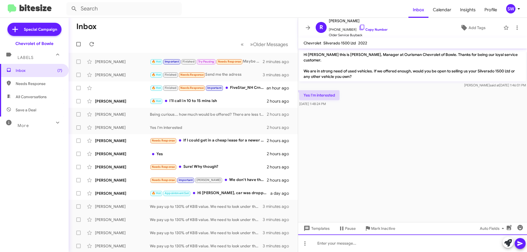
click at [334, 247] on div at bounding box center [412, 244] width 229 height 18
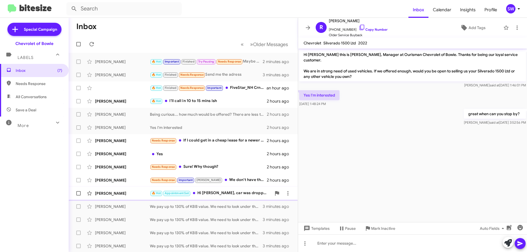
click at [218, 194] on div "🔥 Hot Appointment Set Hi [PERSON_NAME], car was dropped off [DATE], 2004 Monte …" at bounding box center [211, 193] width 122 height 6
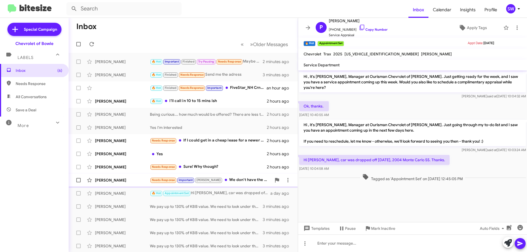
drag, startPoint x: 223, startPoint y: 179, endPoint x: 226, endPoint y: 178, distance: 3.3
click at [226, 178] on div "Needs Response Important [PERSON_NAME] We don't have the Silverado anymore" at bounding box center [211, 180] width 122 height 6
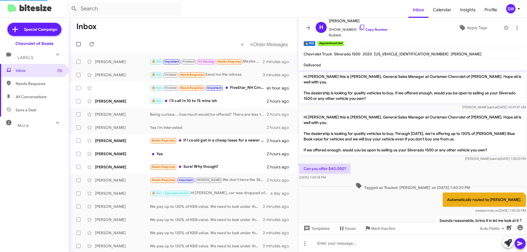
scroll to position [259, 0]
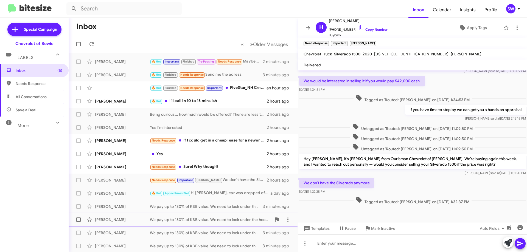
drag, startPoint x: 370, startPoint y: 226, endPoint x: 370, endPoint y: 223, distance: 3.4
click at [370, 225] on icon at bounding box center [367, 228] width 7 height 7
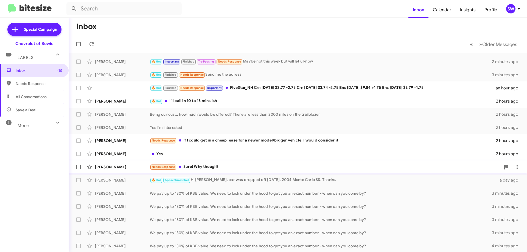
click at [212, 165] on div "Needs Response Sure! Why though?" at bounding box center [325, 167] width 351 height 6
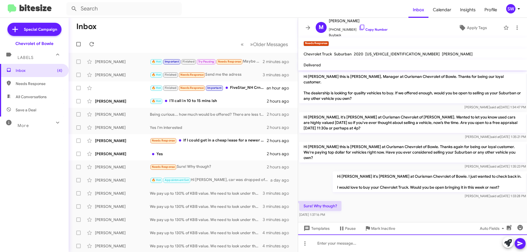
drag, startPoint x: 323, startPoint y: 243, endPoint x: 322, endPoint y: 237, distance: 5.6
click at [322, 241] on div at bounding box center [412, 244] width 229 height 18
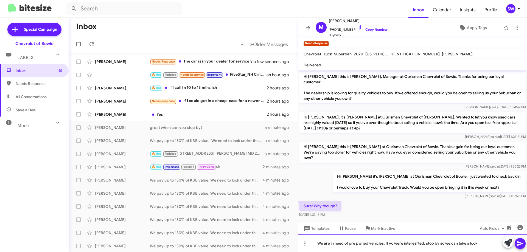
drag, startPoint x: 361, startPoint y: 243, endPoint x: 342, endPoint y: 245, distance: 19.3
click at [336, 244] on div "We are in need of pre pwned vehicles. If yo were interesrted, stop by so we can…" at bounding box center [412, 244] width 229 height 18
drag, startPoint x: 358, startPoint y: 244, endPoint x: 362, endPoint y: 246, distance: 4.1
click at [360, 245] on div "We are in need of pre pwned vehicles. If yo were interesrted, stop by so we can…" at bounding box center [412, 244] width 229 height 18
click at [393, 244] on div "We are in need of pre owned vehicles. If yo were interesrted, stop by so we can…" at bounding box center [412, 244] width 229 height 18
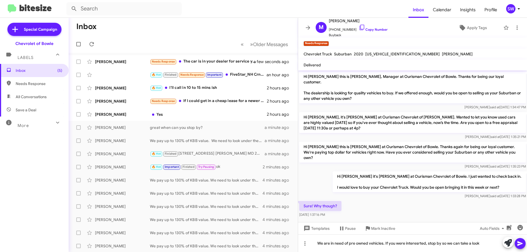
drag, startPoint x: 413, startPoint y: 242, endPoint x: 442, endPoint y: 141, distance: 104.9
click at [434, 123] on p "Hi [PERSON_NAME], it's [PERSON_NAME] at Ourisman Chevrolet of [PERSON_NAME]. Wa…" at bounding box center [412, 122] width 227 height 21
drag, startPoint x: 520, startPoint y: 241, endPoint x: 440, endPoint y: 227, distance: 80.8
click at [520, 241] on icon at bounding box center [520, 243] width 7 height 7
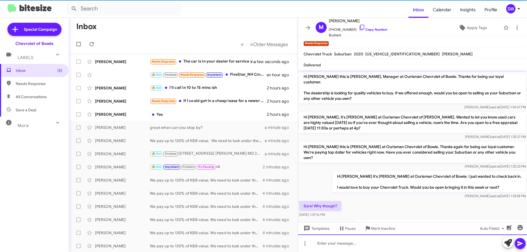
scroll to position [18, 0]
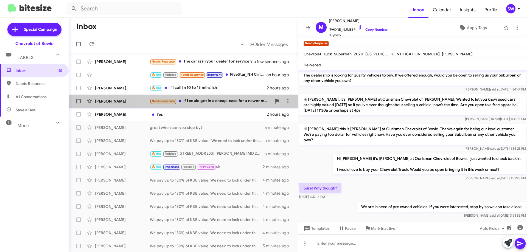
click at [188, 101] on div "Needs Response If I could get in a cheap lease for a newer model/bigger vehicle…" at bounding box center [211, 101] width 122 height 6
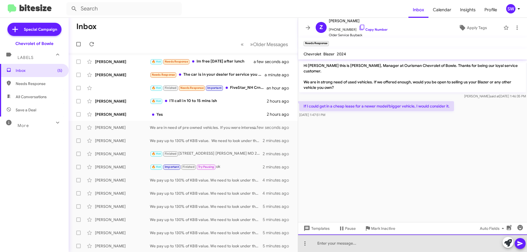
click at [339, 245] on div at bounding box center [412, 244] width 229 height 18
drag, startPoint x: 333, startPoint y: 246, endPoint x: 341, endPoint y: 252, distance: 10.7
click at [333, 246] on div "we woul dhave to see what your cr is worth vs. what you owe" at bounding box center [412, 244] width 229 height 18
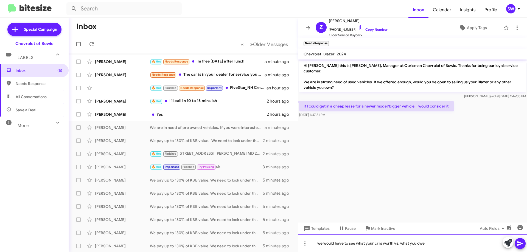
drag, startPoint x: 378, startPoint y: 243, endPoint x: 378, endPoint y: 251, distance: 8.2
click at [378, 243] on div "we would have to see what your cr is worth vs. what you owe" at bounding box center [412, 244] width 229 height 18
click at [432, 246] on div "we would have to see what your car is worth vs. what you owe" at bounding box center [412, 244] width 229 height 18
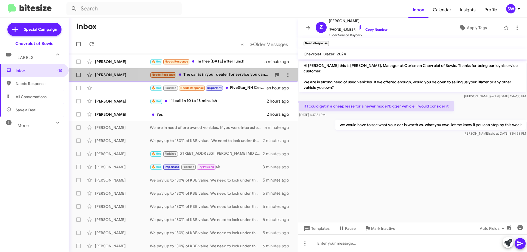
drag, startPoint x: 210, startPoint y: 77, endPoint x: 265, endPoint y: 88, distance: 56.1
click at [211, 77] on div "Needs Response The car is in your dealer for service you can check there" at bounding box center [206, 75] width 113 height 6
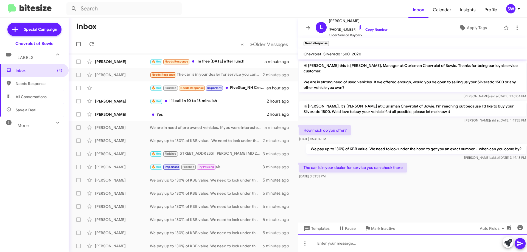
click at [332, 244] on div at bounding box center [412, 244] width 229 height 18
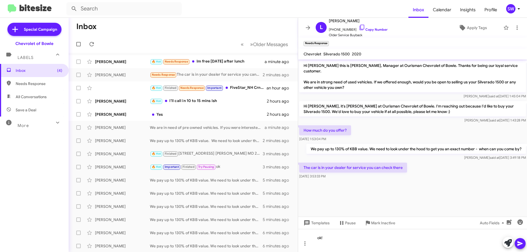
drag, startPoint x: 514, startPoint y: 245, endPoint x: 519, endPoint y: 243, distance: 5.3
click at [519, 243] on div at bounding box center [513, 243] width 23 height 12
click at [503, 27] on icon at bounding box center [506, 27] width 7 height 7
click at [515, 242] on button at bounding box center [520, 243] width 11 height 11
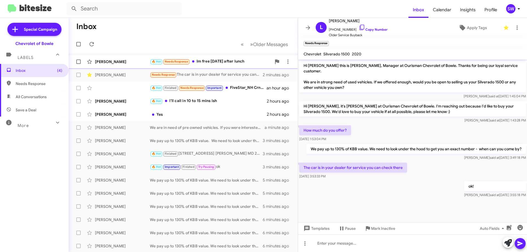
click at [203, 62] on div "🔥 Hot Needs Response Im free [DATE] after lunch" at bounding box center [211, 61] width 122 height 6
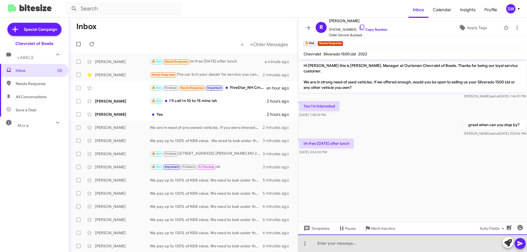
click at [350, 242] on div at bounding box center [412, 244] width 229 height 18
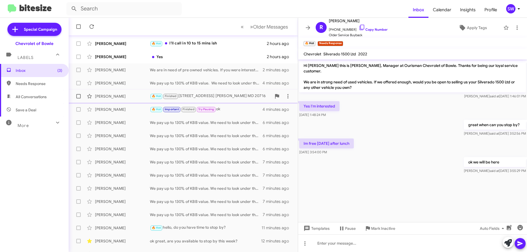
scroll to position [66, 0]
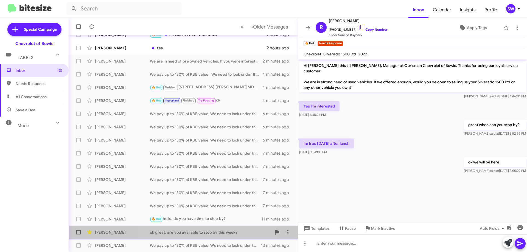
click at [205, 232] on div "ok great, are you available to stop by this week?" at bounding box center [211, 232] width 122 height 5
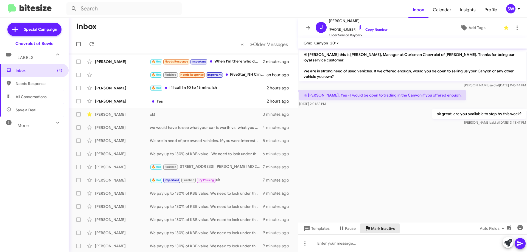
drag, startPoint x: 375, startPoint y: 229, endPoint x: 355, endPoint y: 181, distance: 52.5
click at [375, 229] on span "Mark Inactive" at bounding box center [383, 229] width 24 height 10
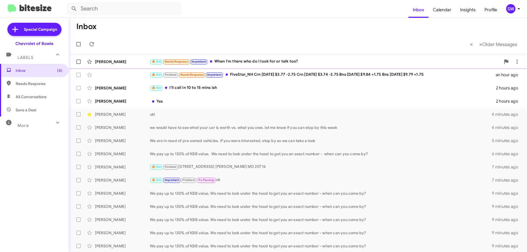
click at [228, 60] on div "🔥 Hot Needs Response Important When I'm there who do I look for or talk too?" at bounding box center [325, 61] width 351 height 6
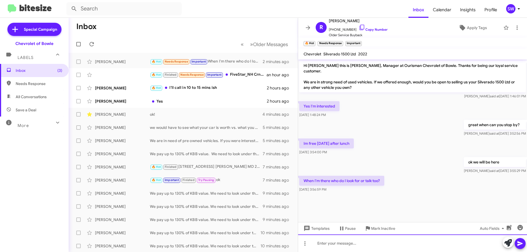
drag, startPoint x: 336, startPoint y: 246, endPoint x: 343, endPoint y: 229, distance: 18.3
click at [336, 246] on div at bounding box center [412, 244] width 229 height 18
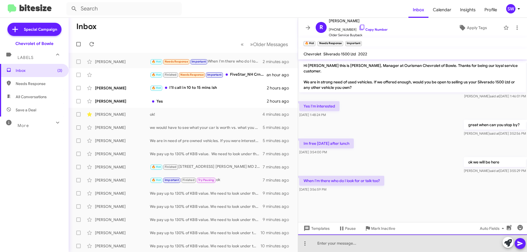
drag, startPoint x: 348, startPoint y: 247, endPoint x: 344, endPoint y: 241, distance: 7.1
click at [348, 246] on div at bounding box center [412, 244] width 229 height 18
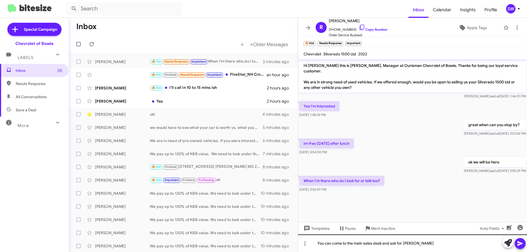
drag, startPoint x: 517, startPoint y: 245, endPoint x: 443, endPoint y: 237, distance: 74.0
click at [516, 245] on button at bounding box center [520, 243] width 11 height 11
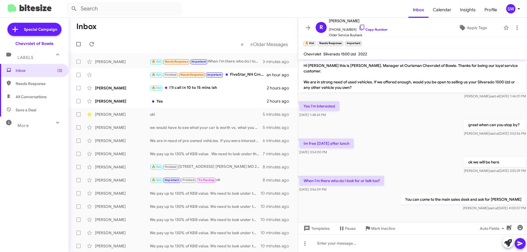
click at [22, 126] on span "More" at bounding box center [23, 125] width 11 height 5
click at [23, 107] on span "Save a Deal" at bounding box center [26, 109] width 21 height 5
type input "in:not-interested"
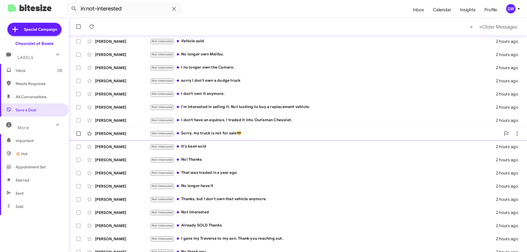
scroll to position [66, 0]
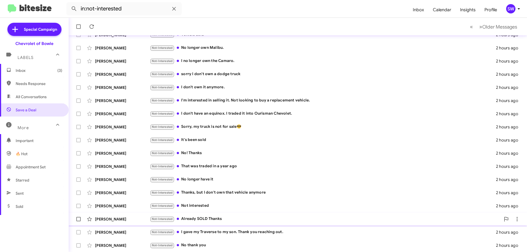
click at [197, 218] on div "Not-Interested Already SOLD Thanks" at bounding box center [325, 219] width 351 height 6
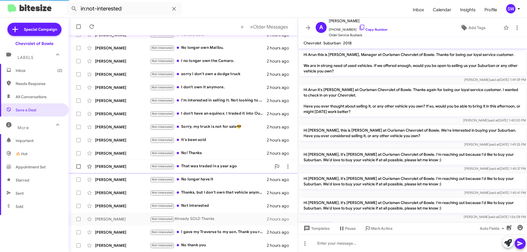
scroll to position [38, 0]
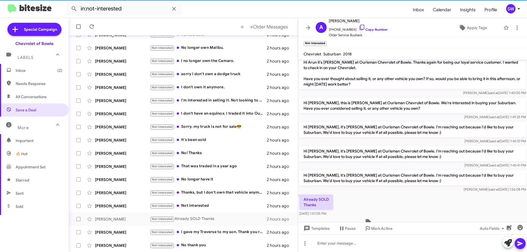
drag, startPoint x: 21, startPoint y: 71, endPoint x: 66, endPoint y: 80, distance: 45.6
click at [21, 71] on span "Inbox (2)" at bounding box center [39, 70] width 47 height 5
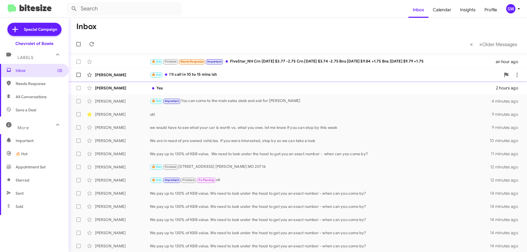
click at [207, 73] on div "🔥 Hot I'll call in 10 to 15 mins ish" at bounding box center [325, 75] width 351 height 6
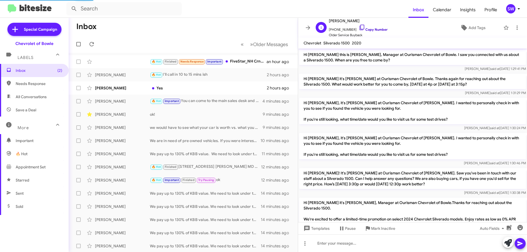
scroll to position [315, 0]
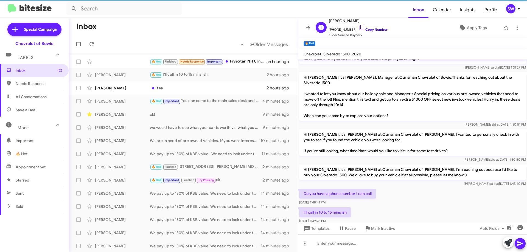
click at [360, 27] on icon at bounding box center [362, 27] width 5 height 5
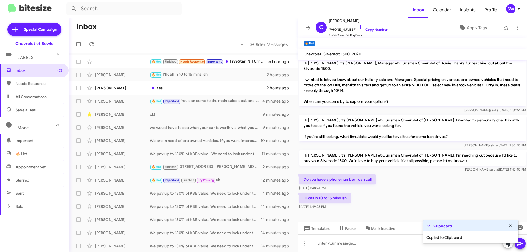
scroll to position [337, 0]
